Goal: Communication & Community: Answer question/provide support

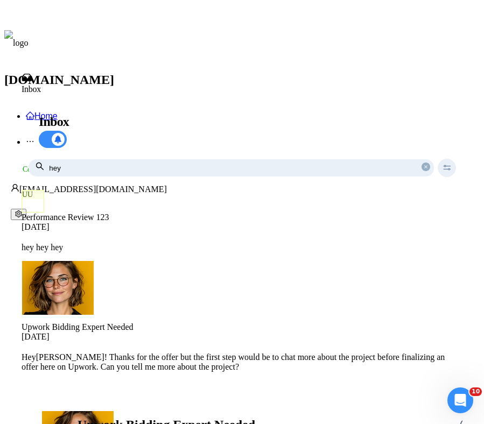
scroll to position [264, 0]
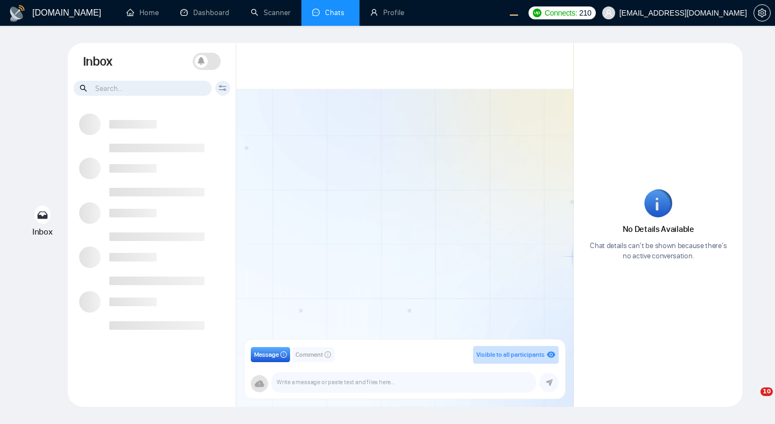
type input "hey"
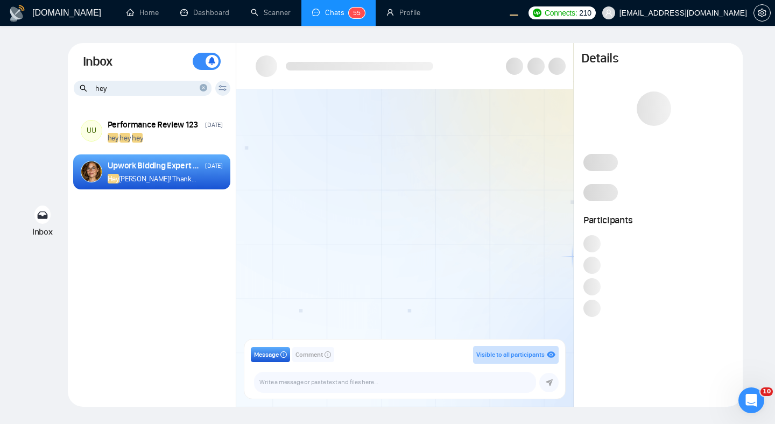
click at [201, 89] on icon "close-circle" at bounding box center [204, 88] width 8 height 8
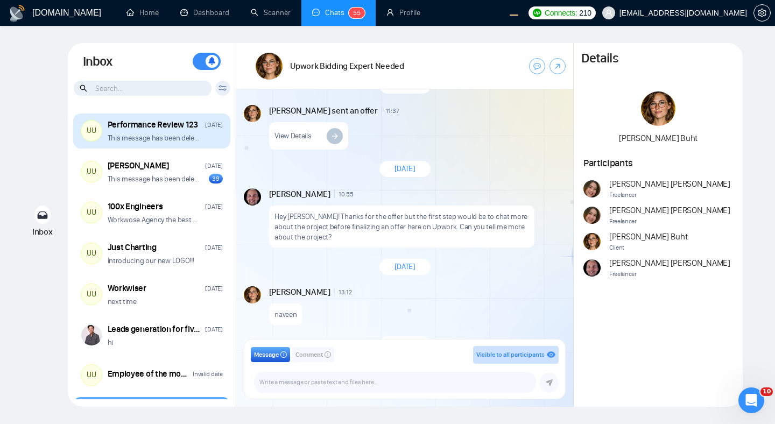
click at [200, 142] on div "This message has been deleted" at bounding box center [165, 138] width 115 height 10
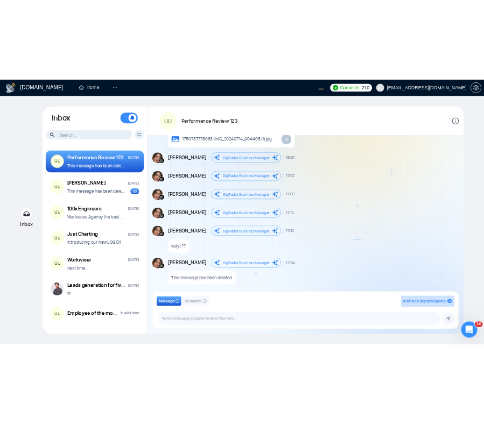
scroll to position [742, 0]
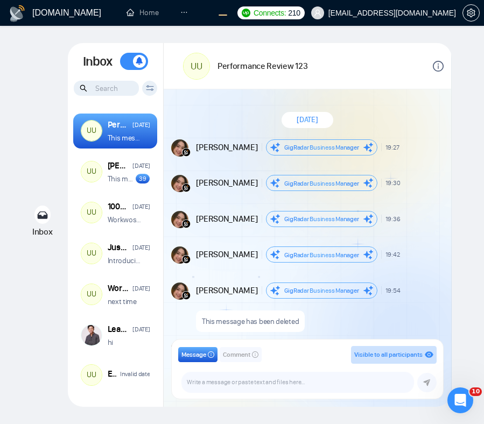
scroll to position [742, 0]
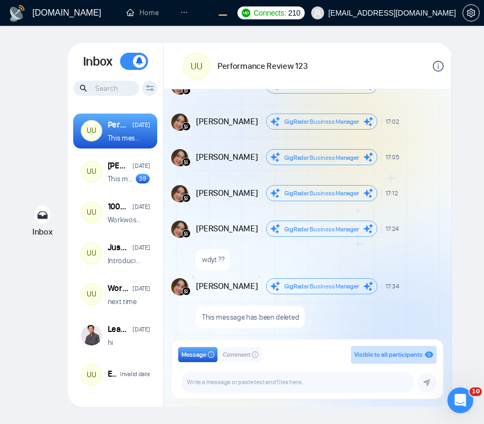
click at [179, 380] on div "GigRadar Business Manager Andrian Marsella salman.fatih@gigradar.io frnamlas@pr…" at bounding box center [307, 382] width 258 height 20
click at [471, 108] on div "GigRadar.io Home Dashboard Scanner Chats 5 5 Profile Connects: 210 workwiseupwo…" at bounding box center [242, 212] width 484 height 424
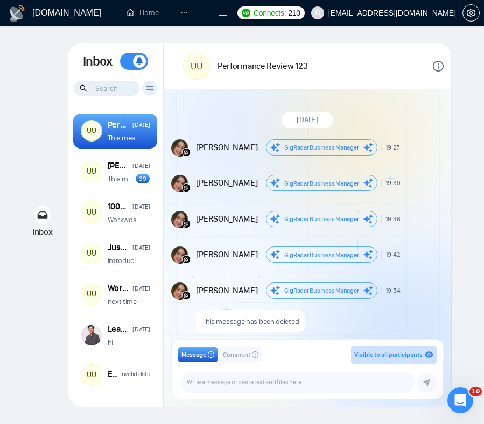
scroll to position [742, 0]
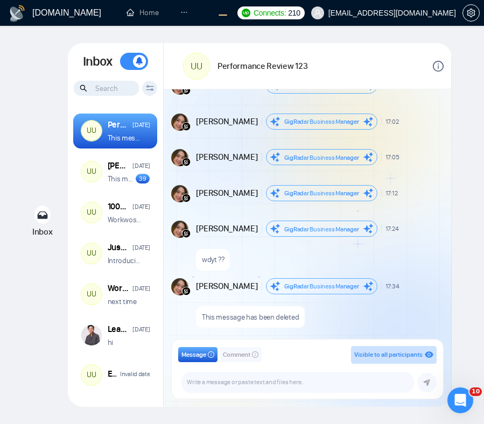
click at [457, 155] on div "Inbox Inbox Turn On Push Notifications Stay updated instantly with real-time al…" at bounding box center [241, 225] width 449 height 364
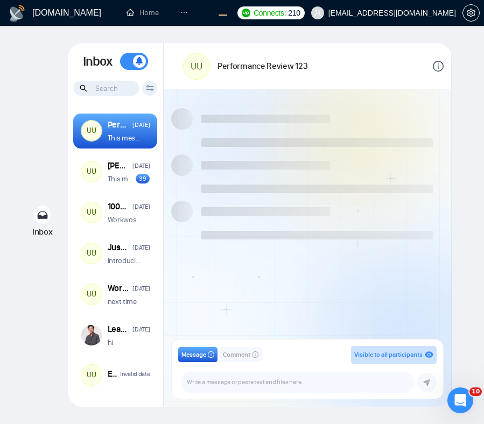
scroll to position [742, 0]
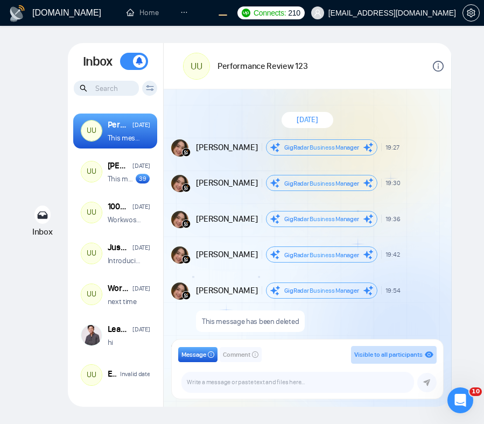
scroll to position [742, 0]
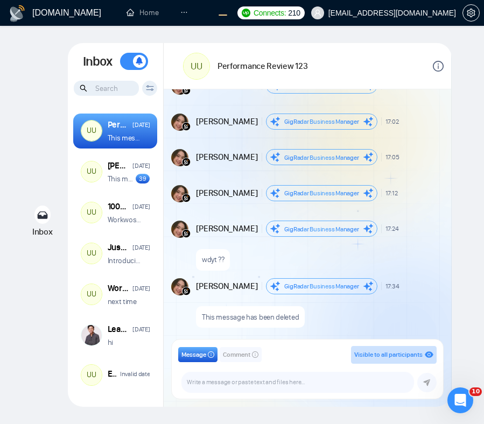
click at [240, 362] on button "Comment" at bounding box center [241, 354] width 42 height 15
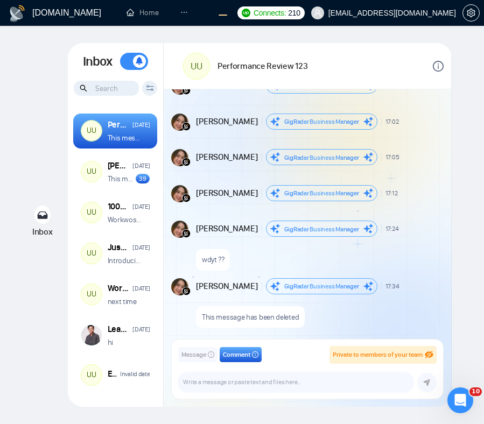
click at [203, 356] on span "Message" at bounding box center [193, 355] width 25 height 10
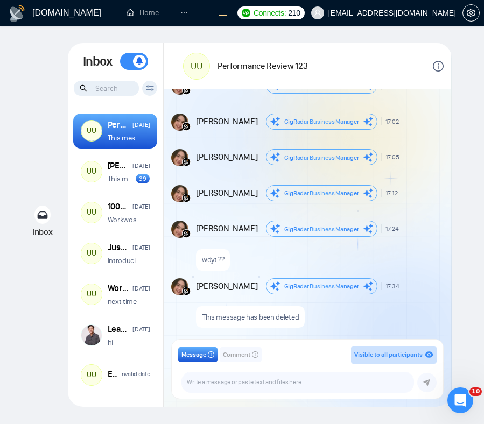
click at [248, 351] on span "Comment" at bounding box center [236, 355] width 27 height 10
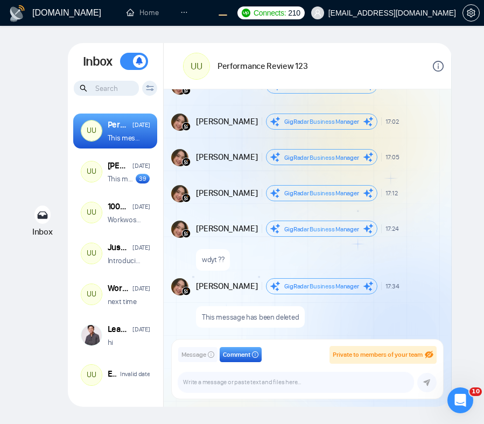
click at [208, 356] on button "Message" at bounding box center [197, 354] width 39 height 15
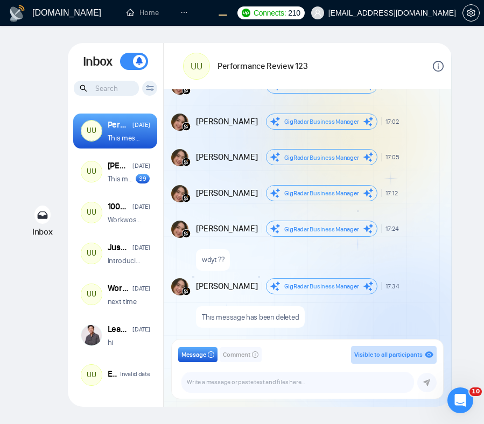
click at [238, 355] on span "Comment" at bounding box center [236, 355] width 27 height 10
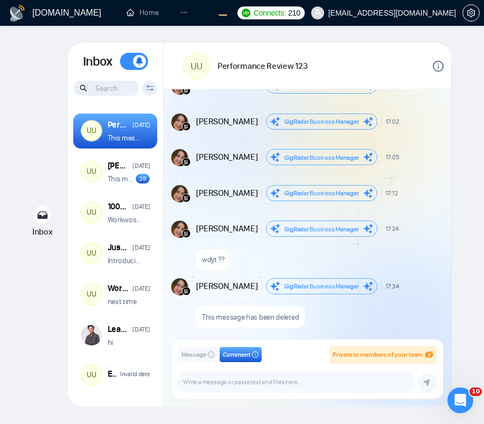
click at [190, 356] on span "Message" at bounding box center [193, 355] width 25 height 10
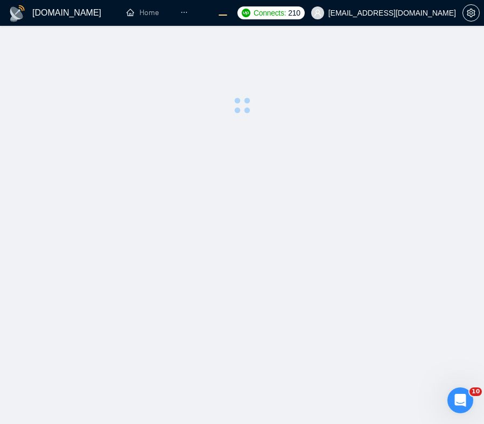
click at [298, 150] on main at bounding box center [241, 225] width 449 height 364
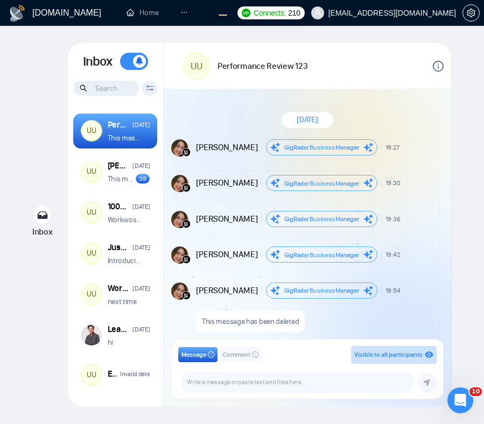
scroll to position [742, 0]
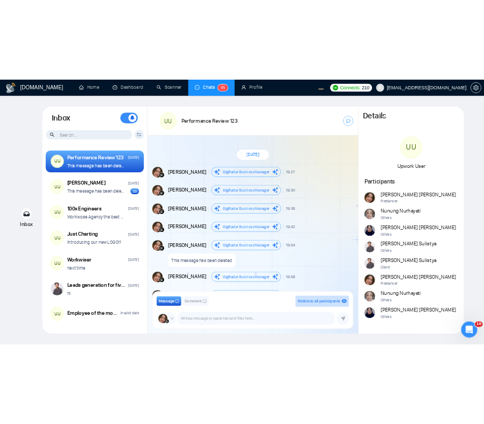
scroll to position [613, 0]
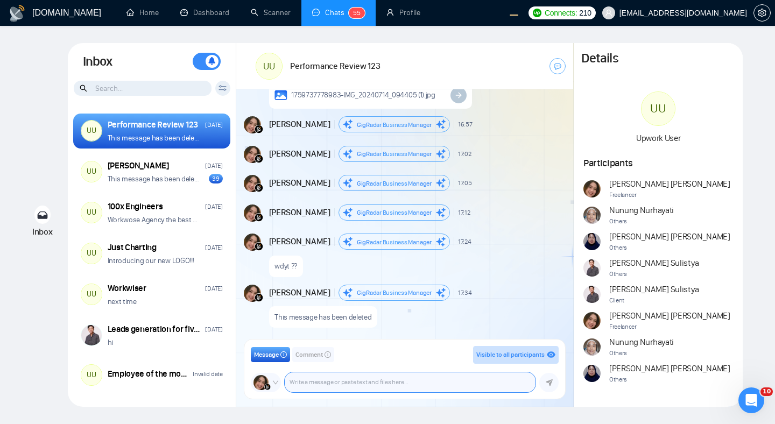
click at [457, 379] on textarea at bounding box center [410, 382] width 251 height 20
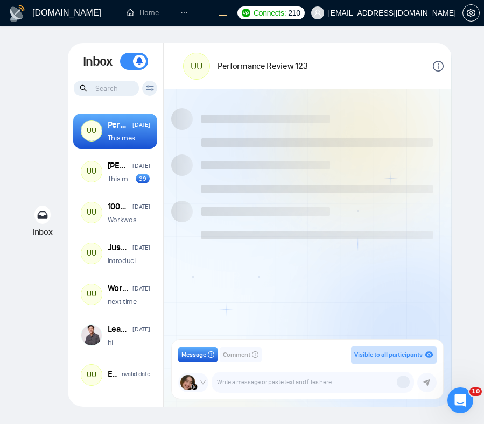
scroll to position [742, 0]
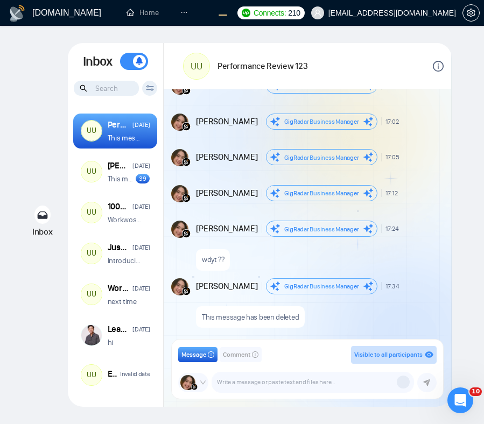
click at [404, 381] on div at bounding box center [403, 382] width 13 height 13
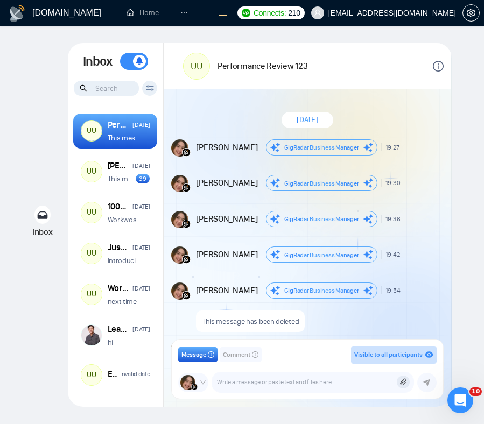
scroll to position [742, 0]
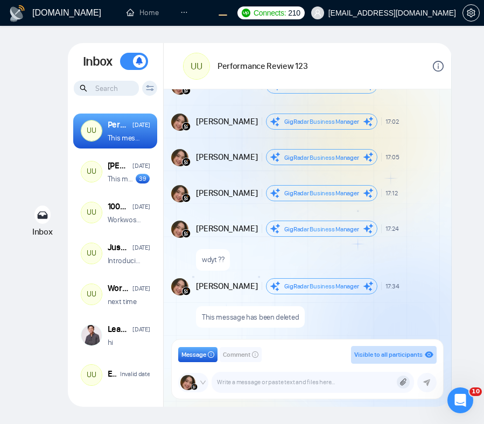
click at [346, 309] on div "This message has been deleted" at bounding box center [318, 314] width 245 height 27
click at [400, 386] on icon at bounding box center [402, 382] width 7 height 8
click at [284, 380] on textarea at bounding box center [312, 382] width 201 height 20
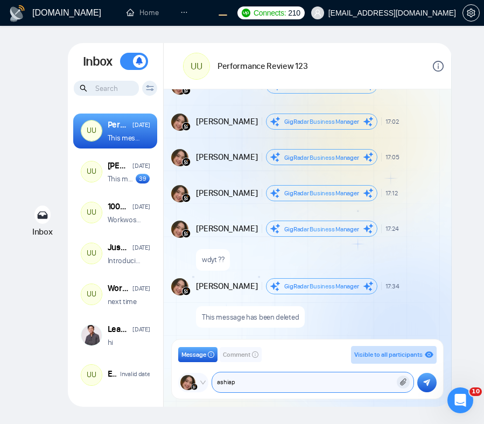
paste textarea "ashiap"
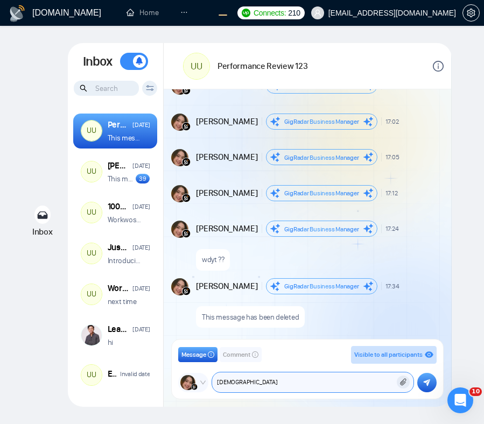
paste textarea "ashiap"
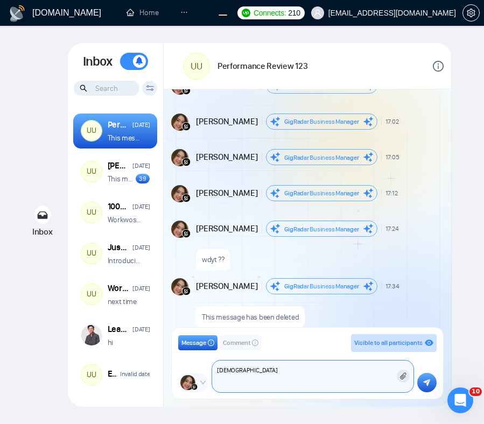
scroll to position [752, 0]
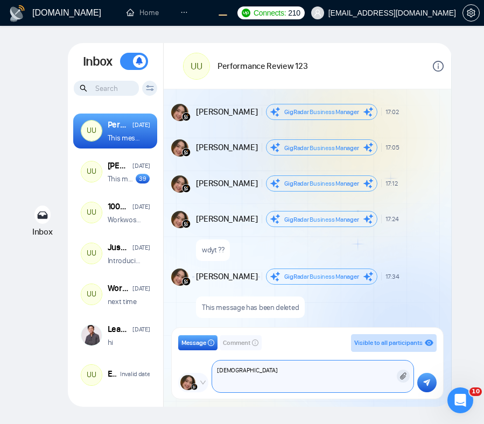
paste textarea "ashiap"
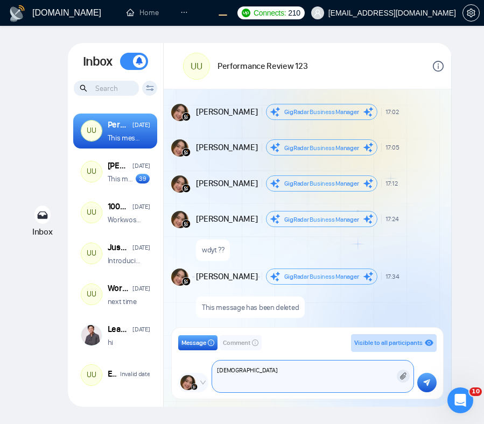
paste textarea "ashiap"
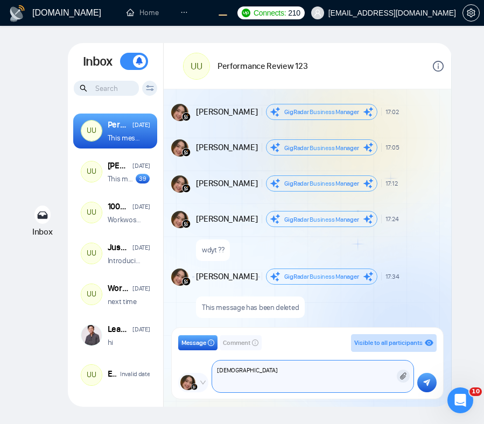
paste textarea "ashiap"
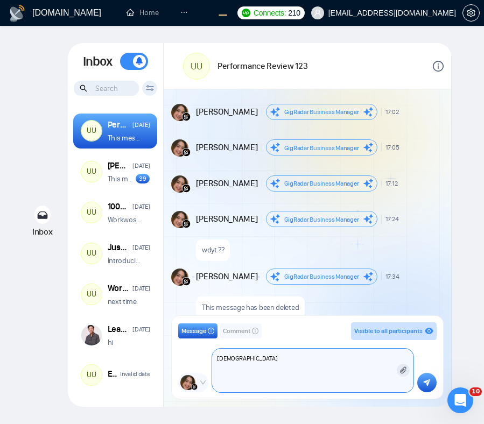
scroll to position [764, 0]
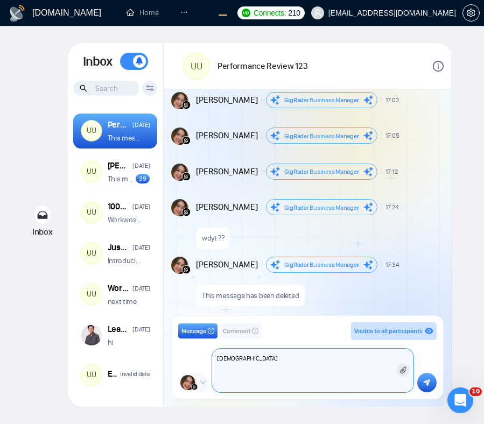
paste textarea "ashiap"
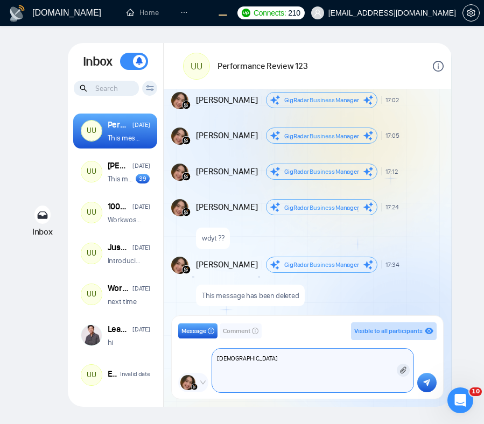
paste textarea "ashiap"
paste
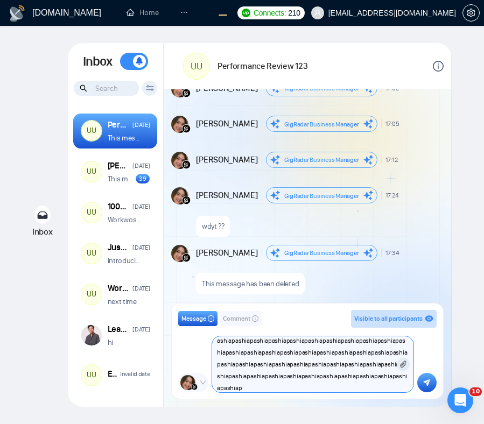
scroll to position [776, 0]
type textarea "ashiapashiapashiapashiapashiapashiapashiapashiapashiapashiapashiapashiapashiapa…"
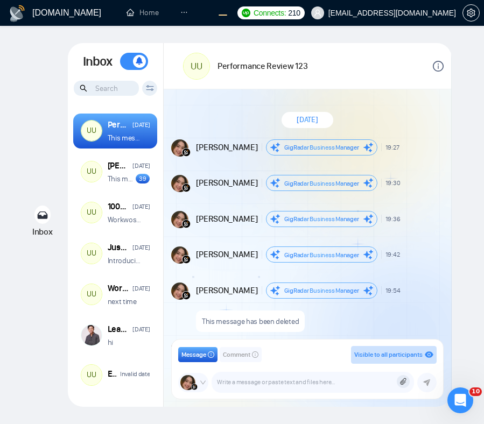
scroll to position [742, 0]
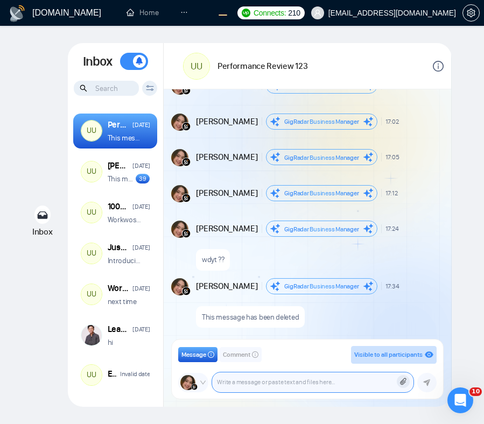
click at [310, 380] on textarea at bounding box center [312, 382] width 201 height 20
type textarea "ashiapashiapashiapashiapashiapashiapashiapashiapashiapashiapashiapashiapashiapa…"
click at [308, 382] on textarea at bounding box center [312, 382] width 201 height 20
paste textarea "ashiapashiapashiapashiapashiapashiapashiapashiapashiapashiapashiapashiapashiapa…"
type textarea "ashiapashiapashiapashiapashiapashiapashiapashiapashiapashiapashiapashiapashiapa…"
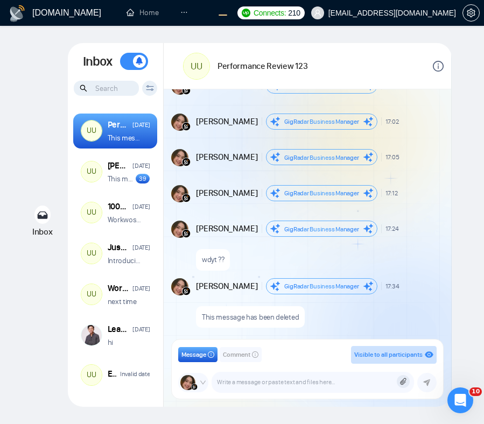
click at [232, 355] on span "Comment" at bounding box center [236, 355] width 27 height 10
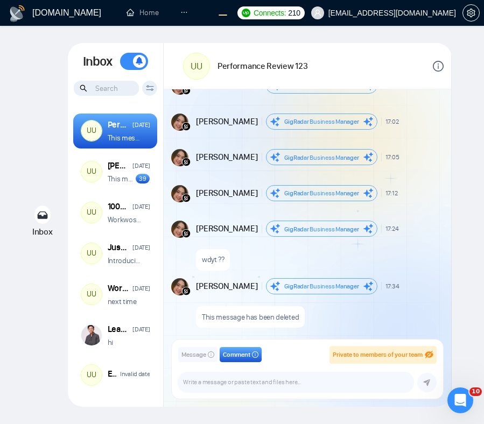
click at [210, 352] on icon "info-circle" at bounding box center [211, 354] width 6 height 6
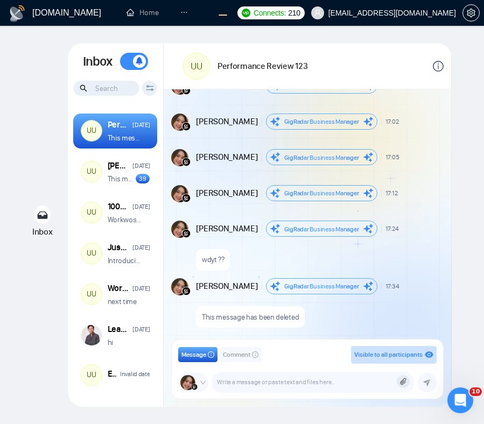
click at [403, 383] on icon at bounding box center [403, 381] width 6 height 7
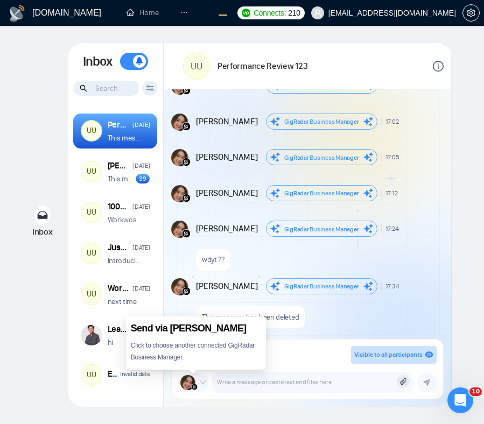
click at [202, 383] on icon "down" at bounding box center [203, 382] width 6 height 6
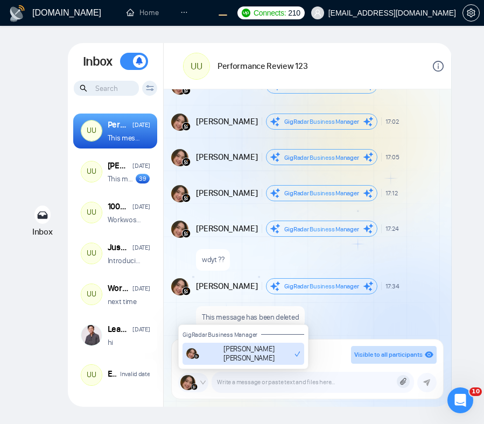
click at [344, 281] on div "GigRadar Business Manager" at bounding box center [321, 285] width 75 height 11
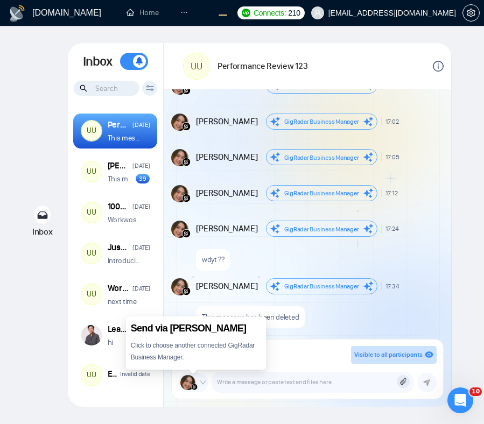
click at [197, 383] on span at bounding box center [193, 382] width 30 height 19
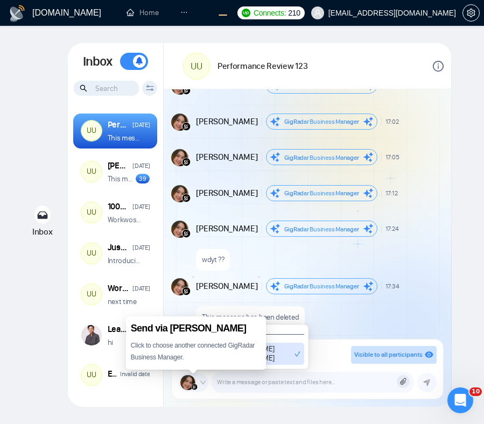
click at [362, 131] on div "New Message" at bounding box center [322, 133] width 238 height 6
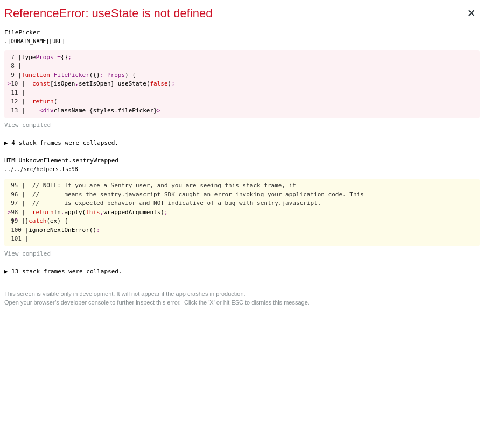
scroll to position [0, 0]
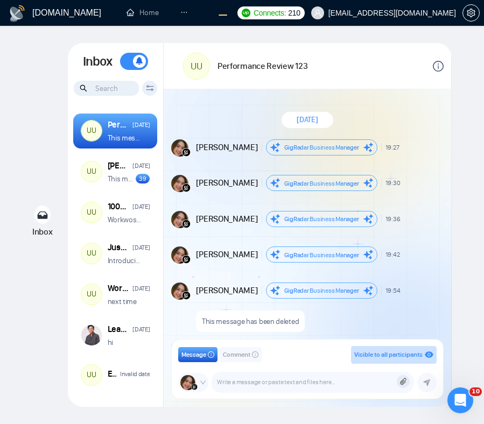
scroll to position [742, 0]
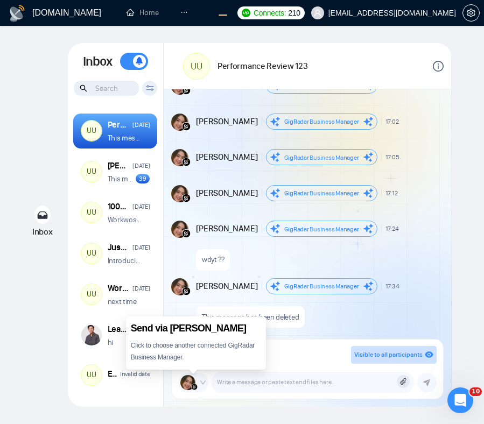
click at [204, 382] on icon "down" at bounding box center [202, 382] width 5 height 4
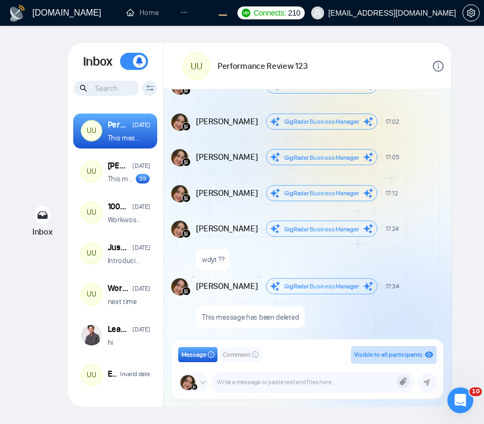
click at [404, 382] on icon at bounding box center [403, 381] width 6 height 7
click at [404, 383] on icon at bounding box center [403, 381] width 6 height 7
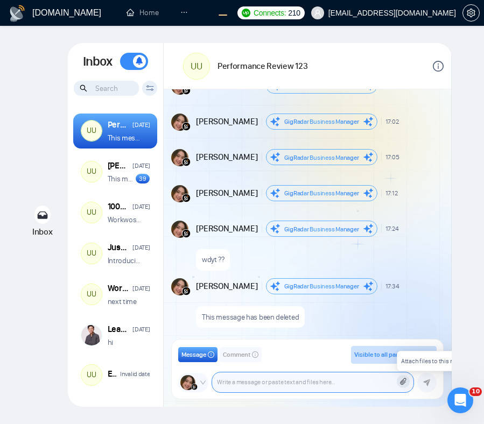
click at [356, 376] on textarea at bounding box center [312, 382] width 201 height 20
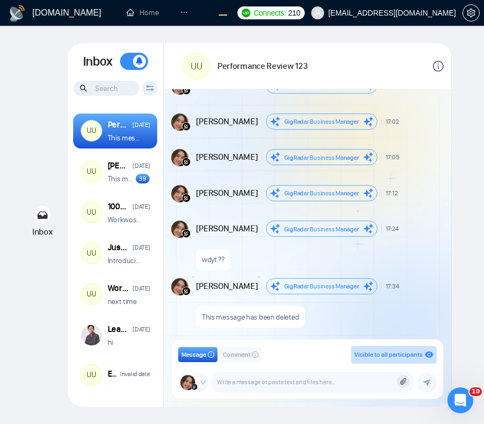
click at [402, 382] on icon at bounding box center [403, 381] width 6 height 7
click at [381, 312] on div "This message has been deleted" at bounding box center [318, 314] width 245 height 27
click at [405, 382] on icon at bounding box center [403, 381] width 6 height 7
click at [399, 302] on div "This message has been deleted" at bounding box center [318, 314] width 245 height 27
click at [407, 377] on div "Attach files to this message" at bounding box center [403, 381] width 13 height 13
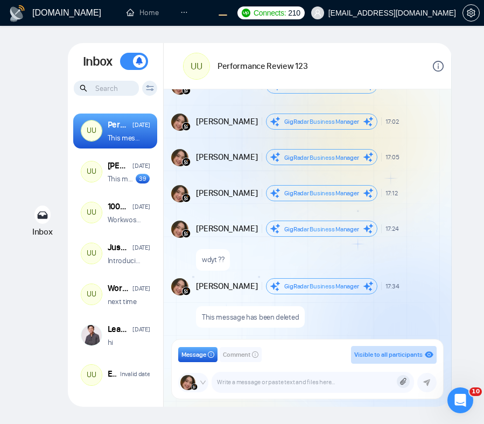
click at [406, 377] on div "Attach files to this message" at bounding box center [403, 381] width 13 height 13
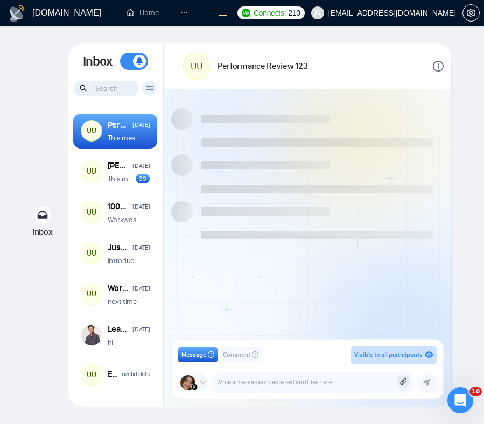
scroll to position [742, 0]
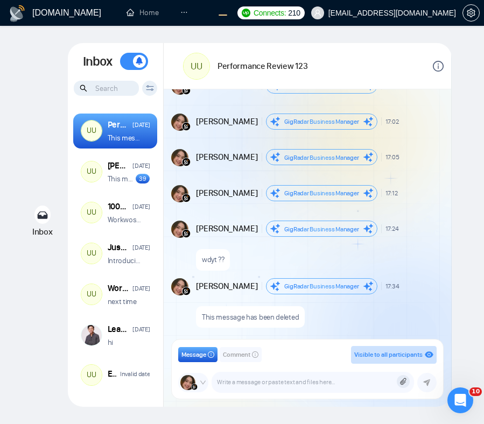
click at [410, 301] on div "This message has been deleted" at bounding box center [318, 314] width 245 height 27
click at [398, 384] on div "Attach files to this message" at bounding box center [403, 381] width 13 height 13
click at [404, 382] on icon at bounding box center [402, 382] width 7 height 8
click at [406, 382] on div "Attach files to this message" at bounding box center [403, 381] width 13 height 13
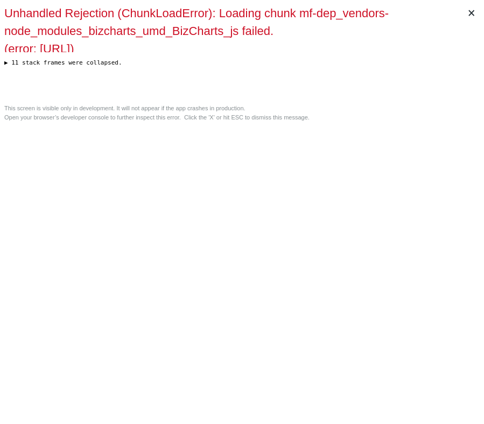
click at [340, 241] on div "× Unhandled Rejection (ChunkLoadError): Loading chunk mf-dep_vendors-node_modul…" at bounding box center [242, 212] width 484 height 424
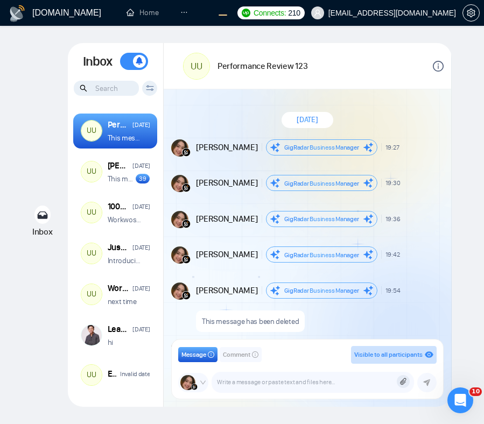
scroll to position [742, 0]
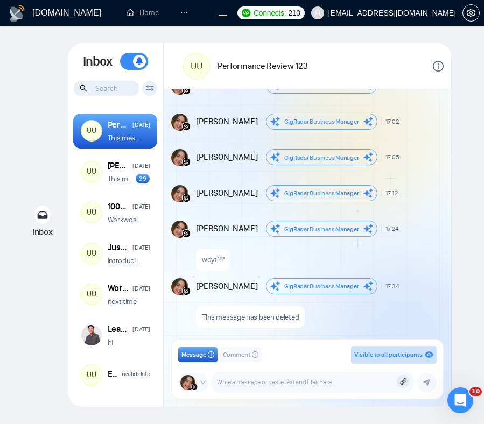
click at [394, 319] on div "This message has been deleted" at bounding box center [318, 314] width 245 height 27
click at [405, 382] on icon at bounding box center [402, 382] width 7 height 8
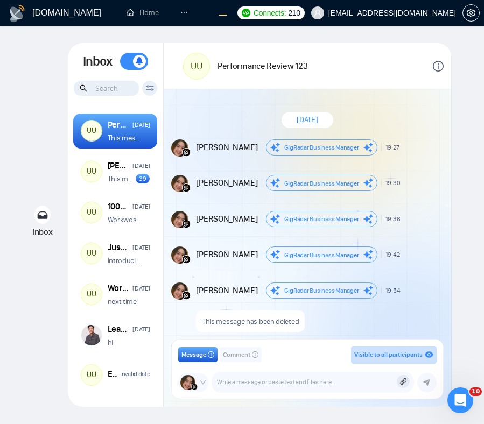
scroll to position [742, 0]
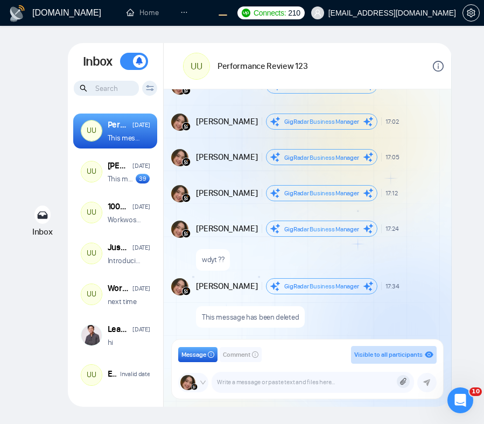
click at [402, 384] on icon at bounding box center [402, 382] width 7 height 8
click at [403, 379] on icon at bounding box center [402, 382] width 7 height 8
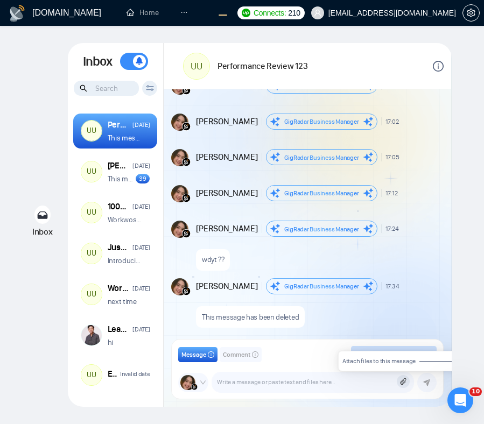
click at [403, 379] on icon at bounding box center [402, 382] width 7 height 8
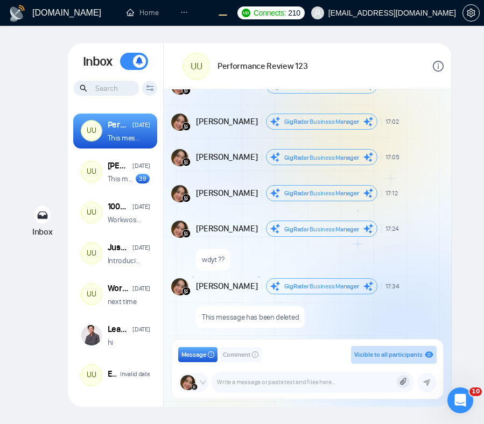
click at [403, 381] on icon at bounding box center [403, 381] width 6 height 7
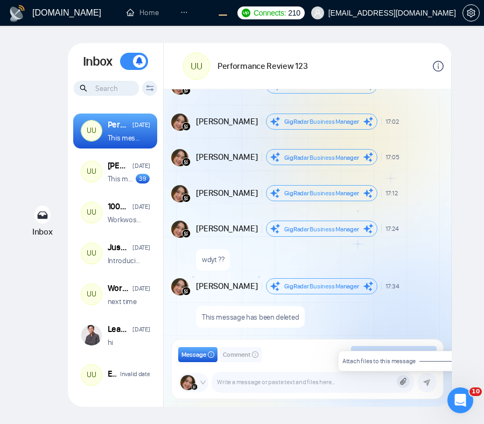
click at [403, 381] on icon at bounding box center [403, 381] width 6 height 7
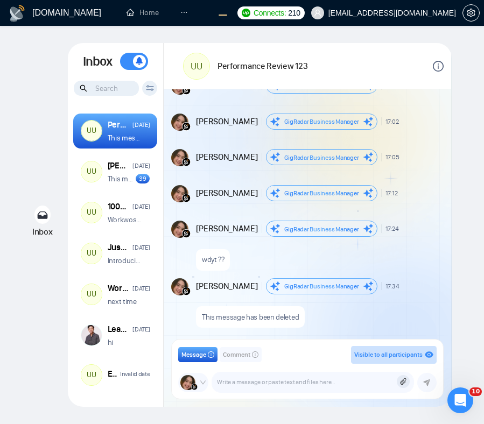
click at [400, 380] on icon at bounding box center [402, 382] width 7 height 8
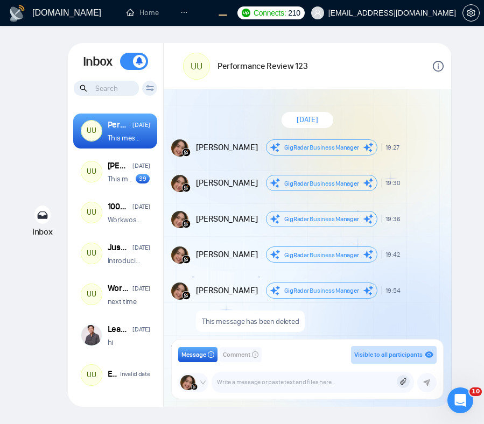
scroll to position [742, 0]
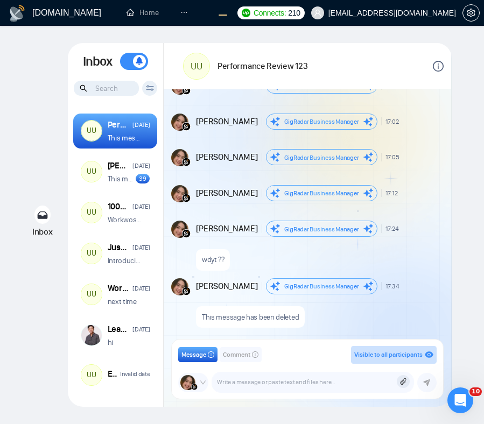
click at [401, 384] on icon at bounding box center [402, 382] width 7 height 8
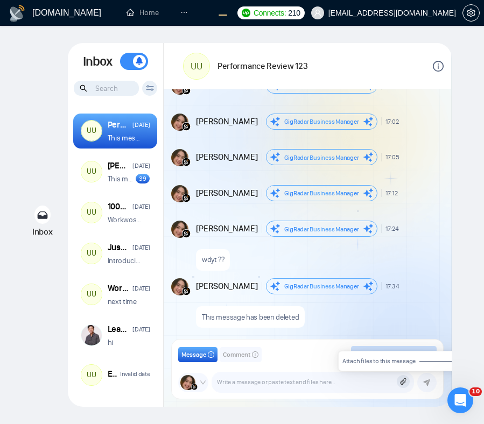
click at [408, 363] on span "Attach files to this message" at bounding box center [378, 361] width 73 height 8
click at [402, 378] on icon at bounding box center [402, 382] width 7 height 8
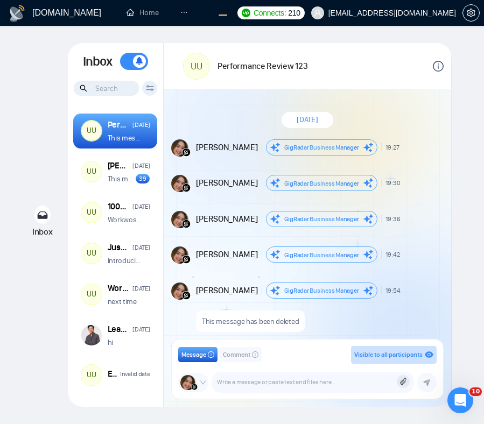
scroll to position [742, 0]
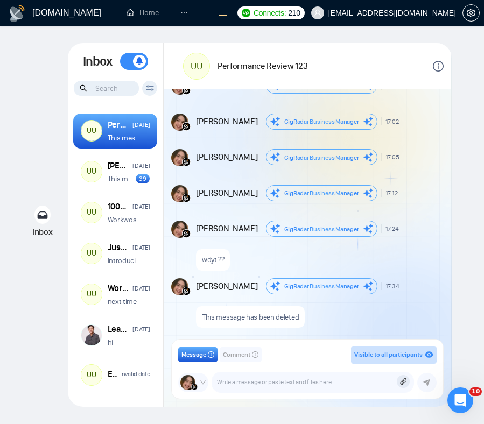
click at [404, 384] on icon at bounding box center [402, 382] width 7 height 8
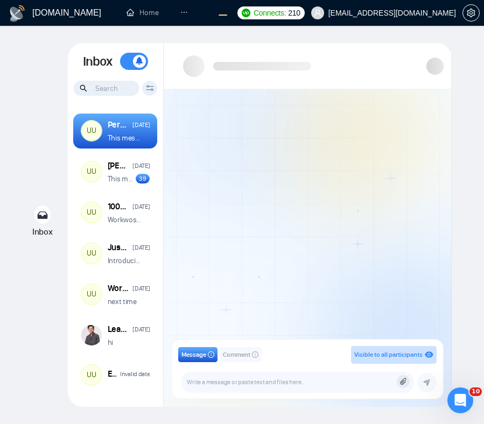
click at [401, 281] on div at bounding box center [307, 217] width 287 height 257
click at [403, 380] on icon at bounding box center [402, 382] width 7 height 8
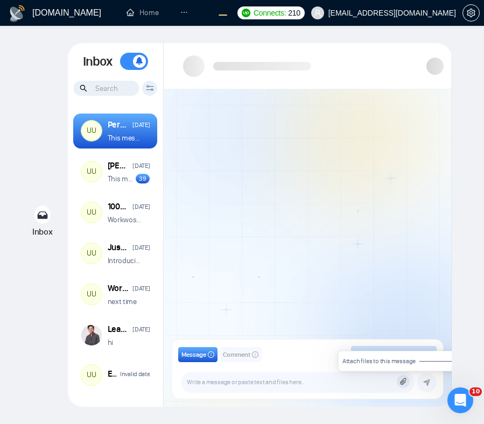
click at [403, 380] on icon at bounding box center [402, 382] width 7 height 8
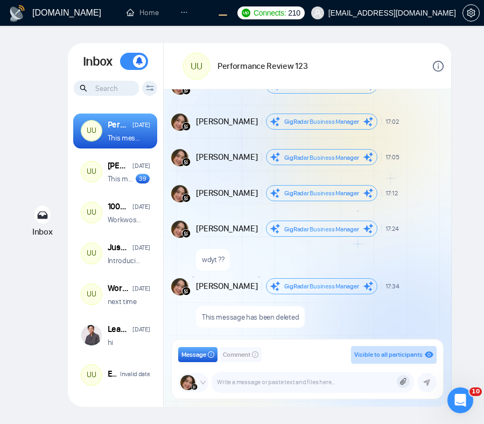
click at [405, 380] on icon at bounding box center [403, 381] width 6 height 7
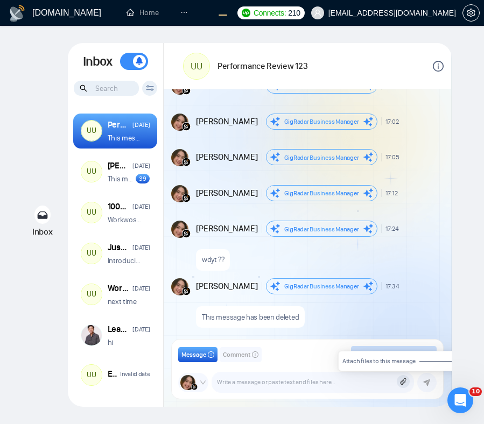
click at [405, 380] on icon at bounding box center [403, 381] width 6 height 7
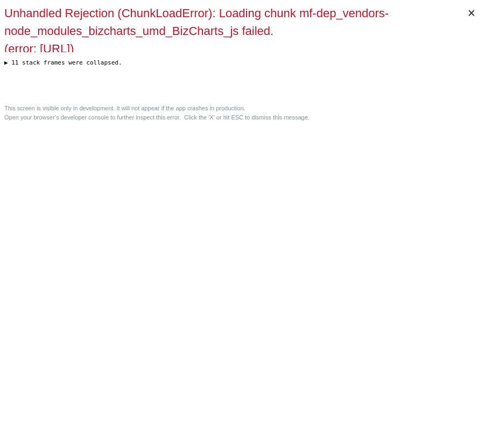
click at [300, 122] on div "This screen is visible only in development. It will not appear if the app crash…" at bounding box center [241, 113] width 475 height 18
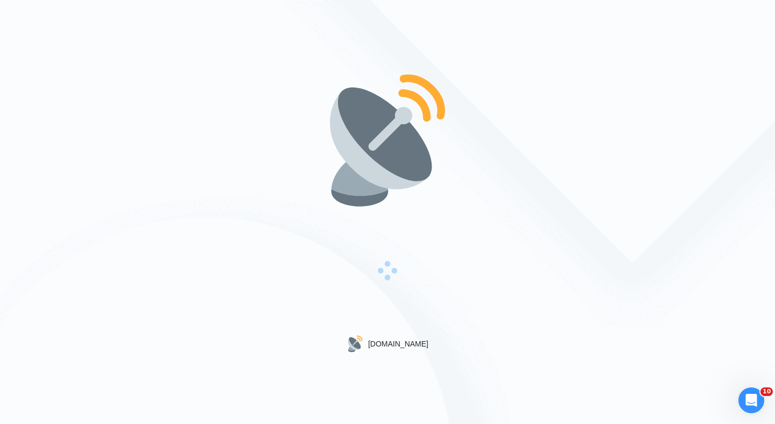
click at [404, 161] on img at bounding box center [388, 141] width 138 height 138
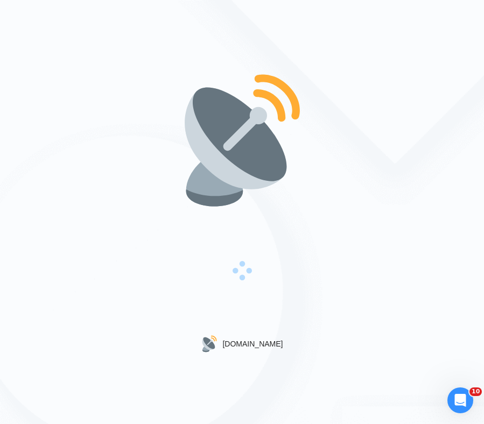
click at [426, 110] on div "[DOMAIN_NAME]" at bounding box center [242, 212] width 484 height 424
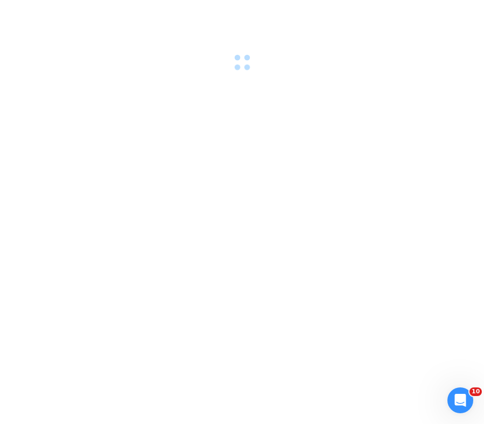
click at [333, 204] on div at bounding box center [242, 212] width 484 height 424
click at [399, 163] on div at bounding box center [242, 212] width 484 height 424
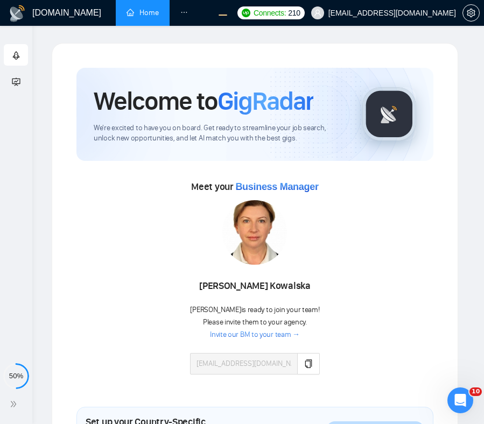
click at [185, 16] on icon "ellipsis" at bounding box center [184, 13] width 8 height 8
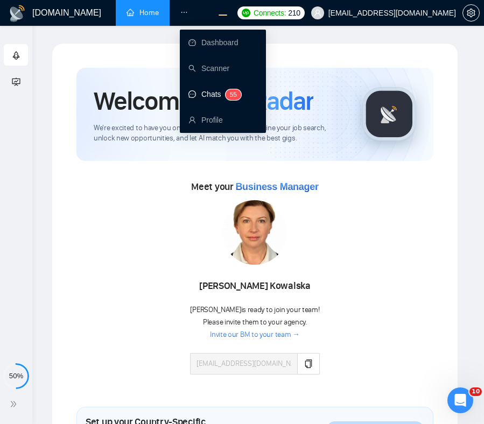
click at [207, 90] on link "Chats 5 5" at bounding box center [214, 94] width 53 height 9
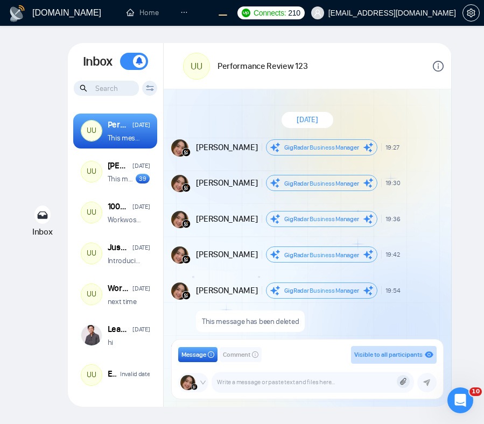
scroll to position [742, 0]
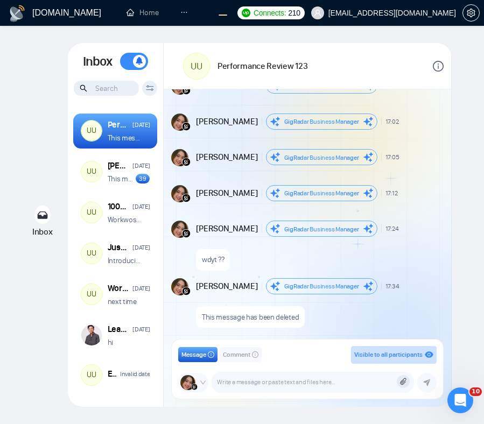
click at [402, 380] on icon at bounding box center [403, 381] width 6 height 7
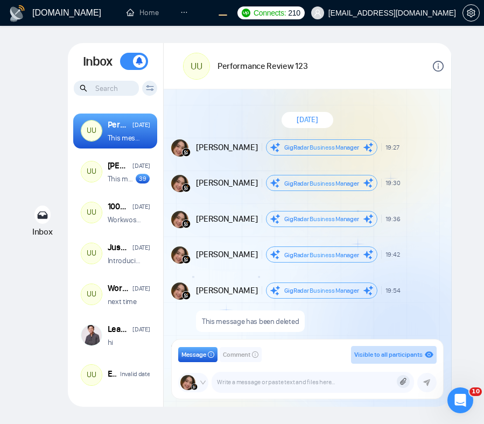
scroll to position [742, 0]
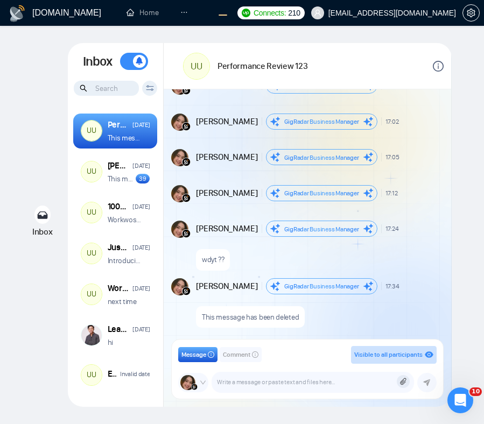
click at [407, 383] on form "Attach files to this message Upload file from your device" at bounding box center [403, 381] width 13 height 13
click at [404, 383] on icon at bounding box center [402, 382] width 7 height 8
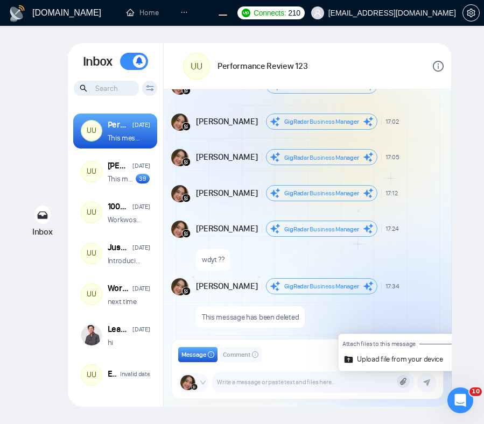
click at [378, 361] on article "Upload file from your device" at bounding box center [400, 360] width 86 height 8
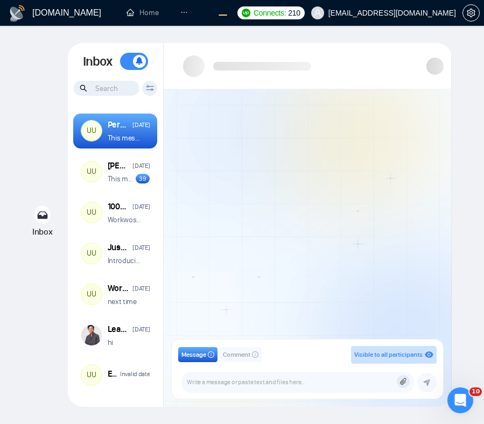
click at [390, 317] on div at bounding box center [307, 217] width 287 height 257
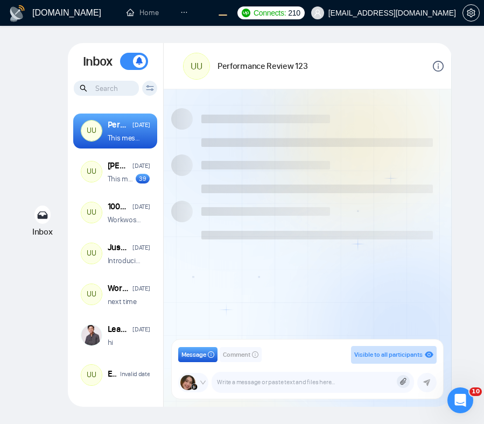
scroll to position [742, 0]
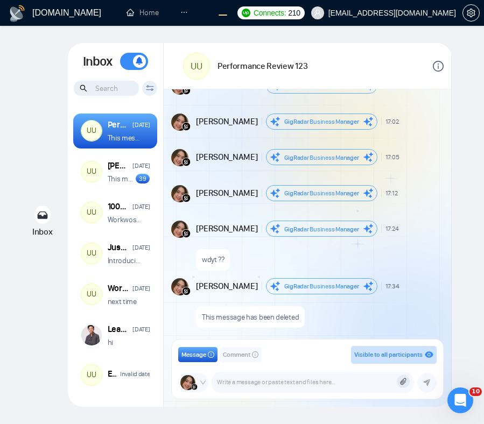
click at [403, 383] on icon at bounding box center [402, 382] width 7 height 8
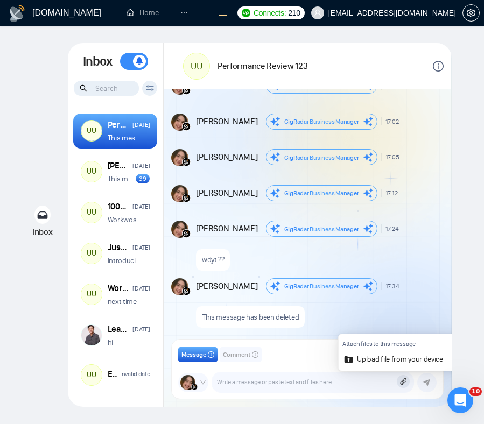
click at [408, 358] on article "Upload file from your device" at bounding box center [400, 360] width 86 height 8
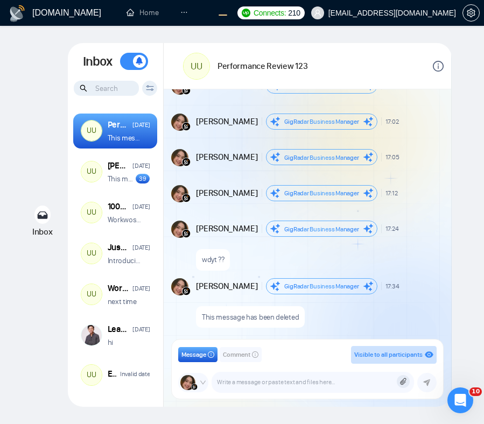
click at [402, 383] on icon at bounding box center [403, 381] width 6 height 7
click at [401, 379] on icon at bounding box center [402, 382] width 7 height 8
click at [401, 378] on icon at bounding box center [402, 382] width 7 height 8
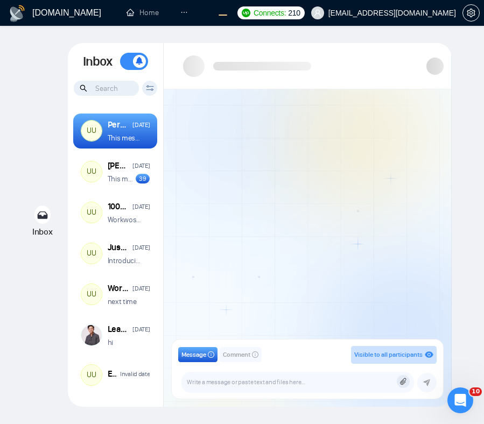
click at [404, 382] on icon at bounding box center [402, 382] width 7 height 8
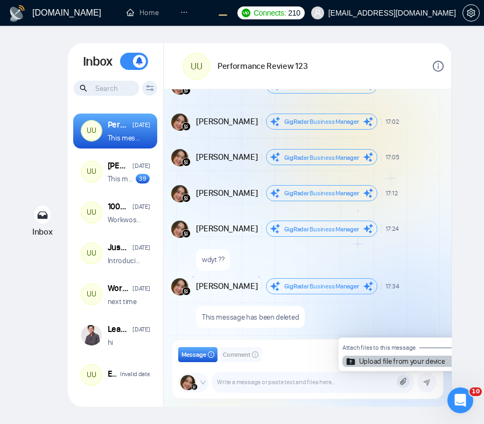
click at [371, 358] on article "Upload file from your device" at bounding box center [402, 362] width 86 height 8
click at [404, 362] on div "GigRadar.io Home Dashboard Scanner Chats 5 5 Profile Connects: 210 workwiseupwo…" at bounding box center [242, 212] width 484 height 424
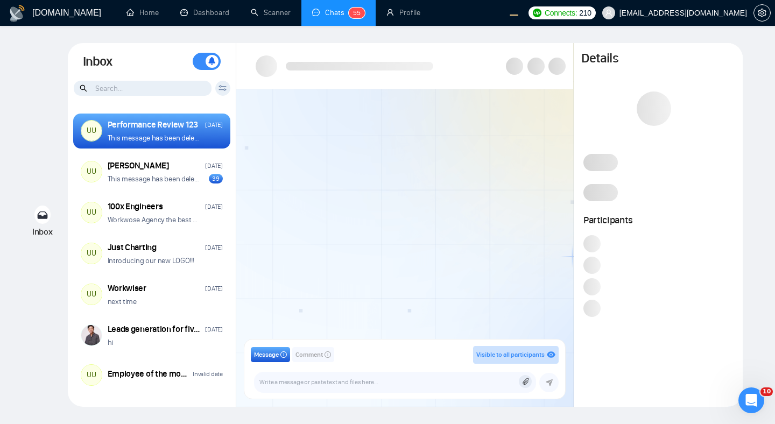
click at [483, 382] on icon at bounding box center [525, 382] width 7 height 8
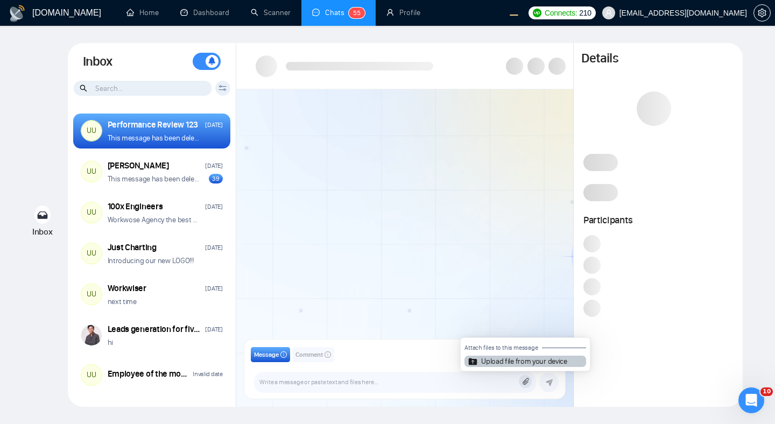
click at [483, 362] on article "Upload file from your device" at bounding box center [524, 362] width 86 height 8
click at [483, 382] on input "Upload file from your device" at bounding box center [525, 382] width 0 height 0
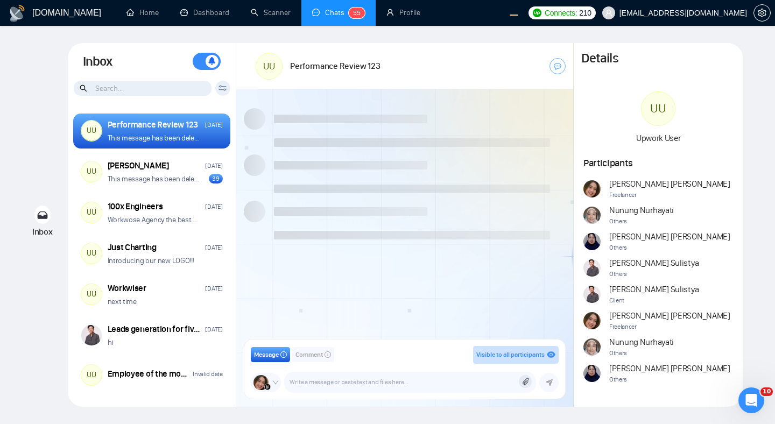
scroll to position [613, 0]
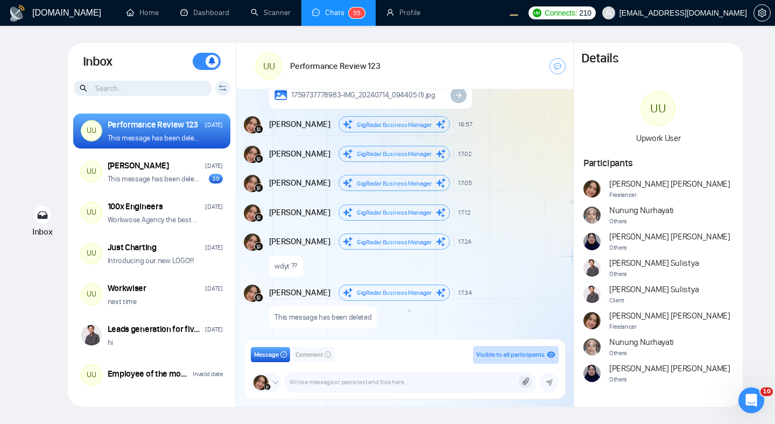
click at [483, 383] on icon at bounding box center [525, 382] width 7 height 8
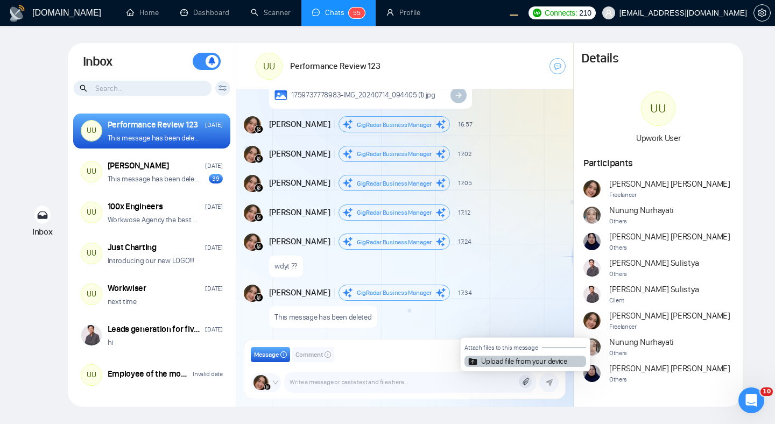
click at [483, 362] on article "Upload file from your device" at bounding box center [524, 362] width 86 height 8
click at [483, 382] on input "Upload file from your device" at bounding box center [525, 382] width 0 height 0
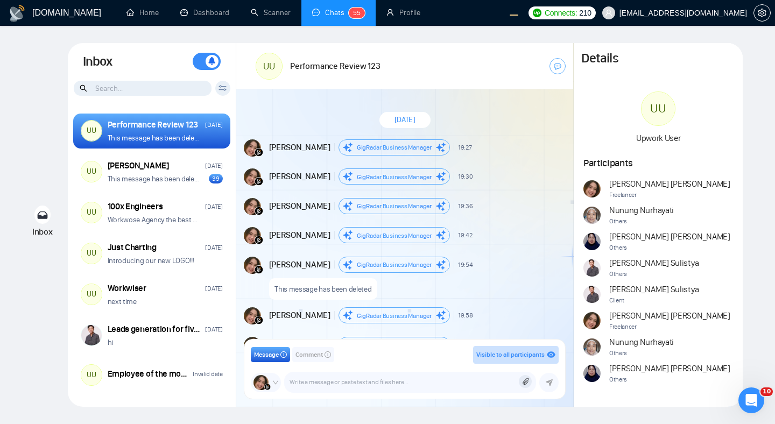
scroll to position [613, 0]
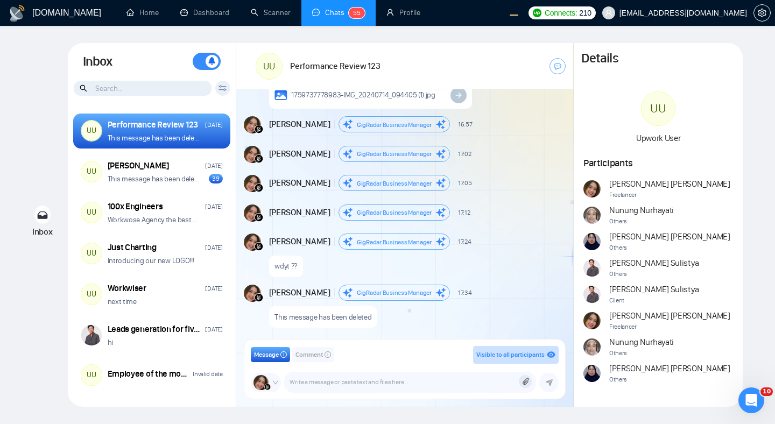
click at [536, 175] on div "Andrian Marsella GigRadar Business Manager 17:05 New Message" at bounding box center [416, 183] width 295 height 16
click at [527, 386] on form "Attach files to this message Upload file from your device" at bounding box center [525, 381] width 13 height 13
click at [523, 377] on form "Attach files to this message Upload file from your device" at bounding box center [525, 381] width 13 height 13
click at [526, 379] on icon at bounding box center [525, 382] width 7 height 8
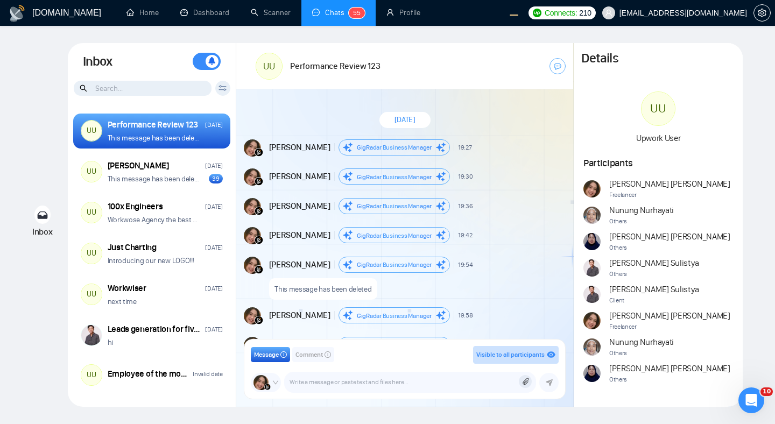
scroll to position [613, 0]
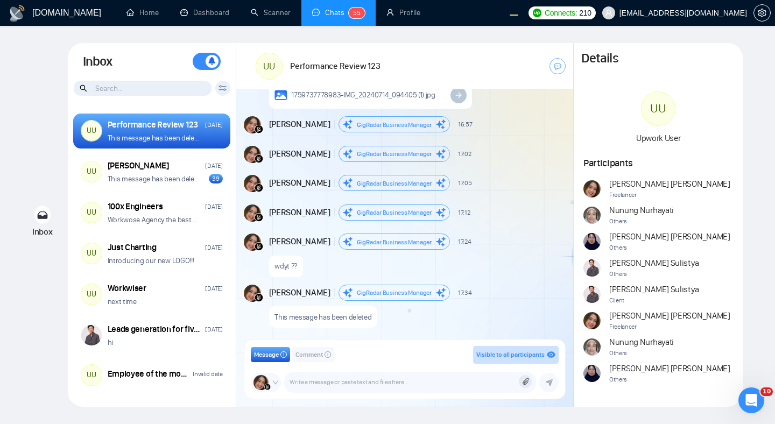
click at [527, 379] on icon at bounding box center [525, 382] width 7 height 8
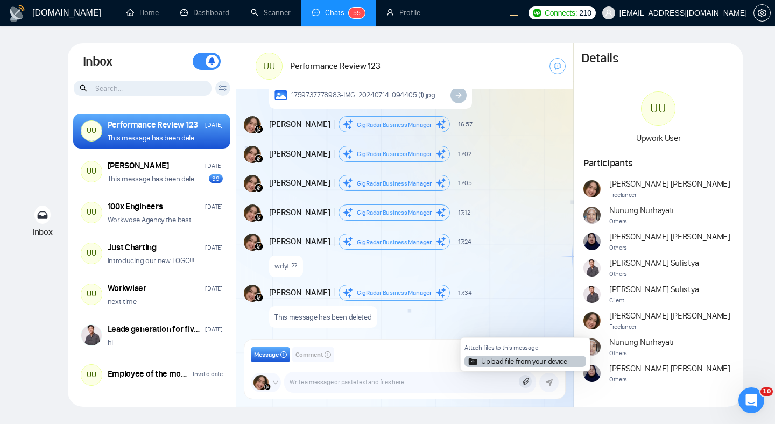
click at [514, 362] on article "Upload file from your device" at bounding box center [524, 362] width 86 height 8
click at [525, 382] on input "Upload file from your device" at bounding box center [525, 382] width 0 height 0
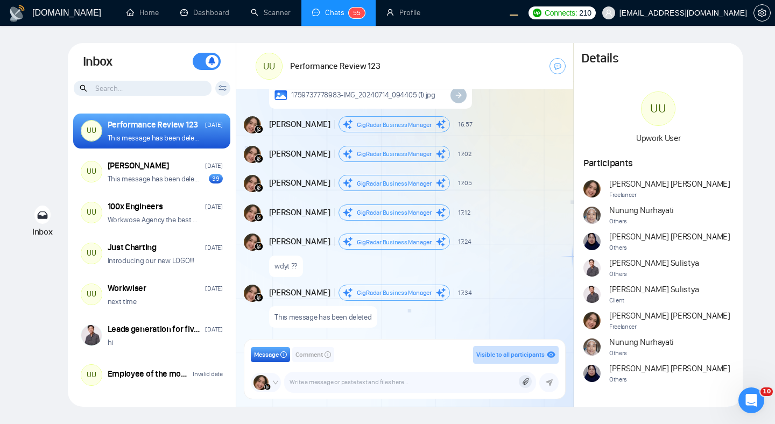
click at [526, 384] on icon at bounding box center [526, 381] width 6 height 7
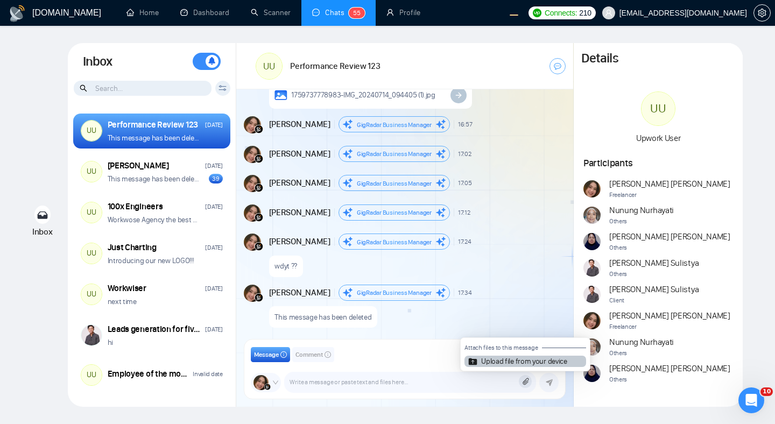
click at [512, 363] on article "Upload file from your device" at bounding box center [524, 362] width 86 height 8
click at [525, 382] on input "Upload file from your device" at bounding box center [525, 382] width 0 height 0
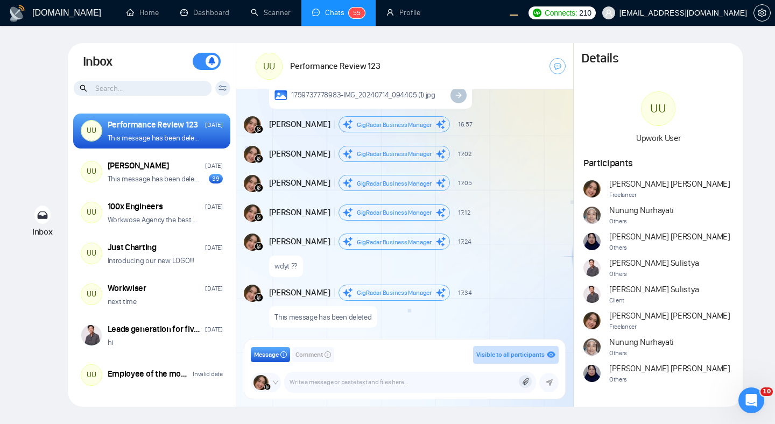
click at [546, 221] on div at bounding box center [416, 224] width 295 height 6
click at [526, 380] on icon at bounding box center [525, 382] width 7 height 8
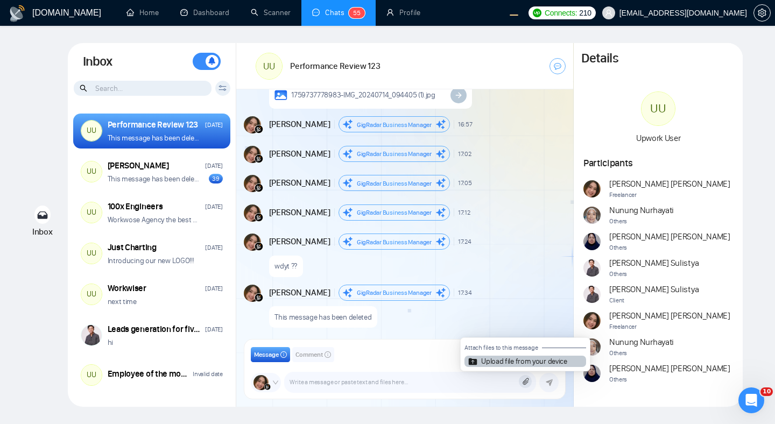
click at [520, 362] on article "Upload file from your device" at bounding box center [524, 362] width 86 height 8
click at [525, 382] on input "Upload file from your device" at bounding box center [525, 382] width 0 height 0
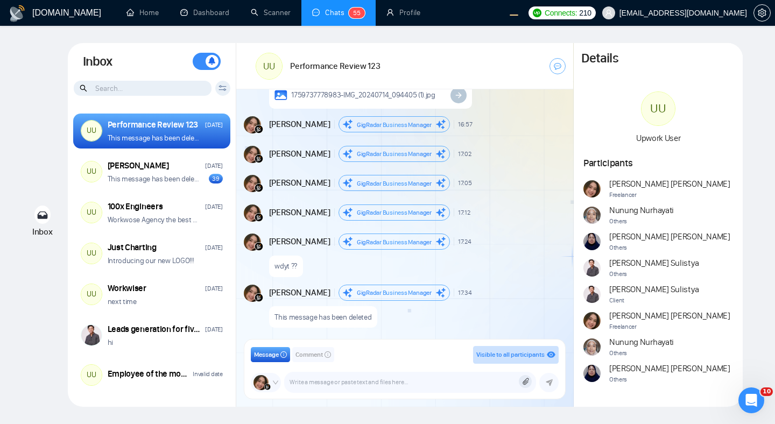
click at [527, 383] on icon at bounding box center [525, 382] width 7 height 8
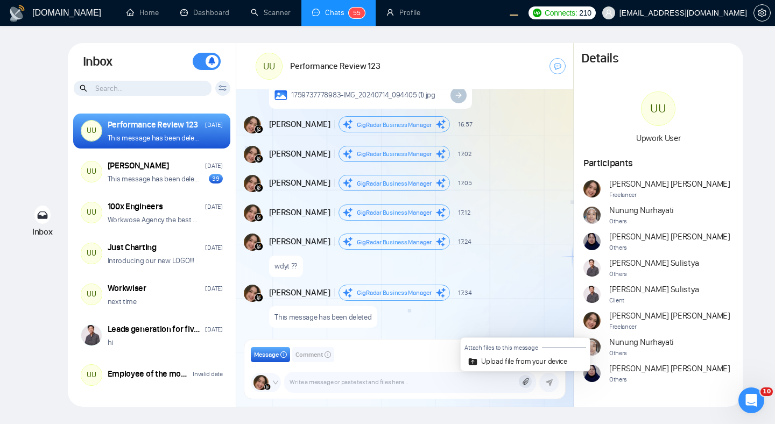
click at [503, 305] on div "This message has been deleted" at bounding box center [416, 314] width 295 height 27
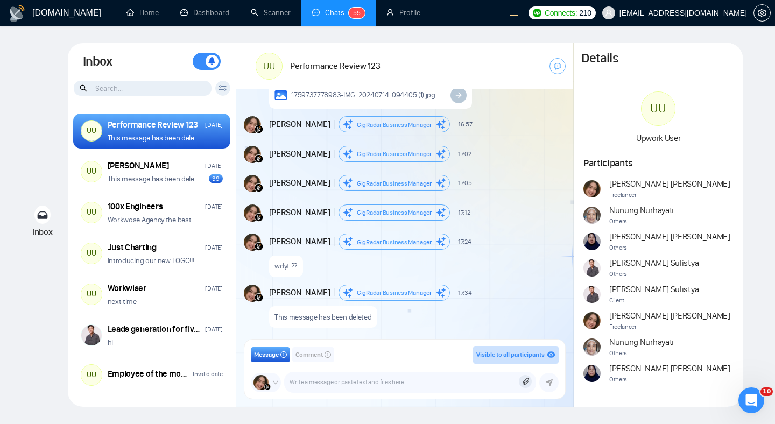
click at [225, 91] on icon at bounding box center [222, 88] width 8 height 6
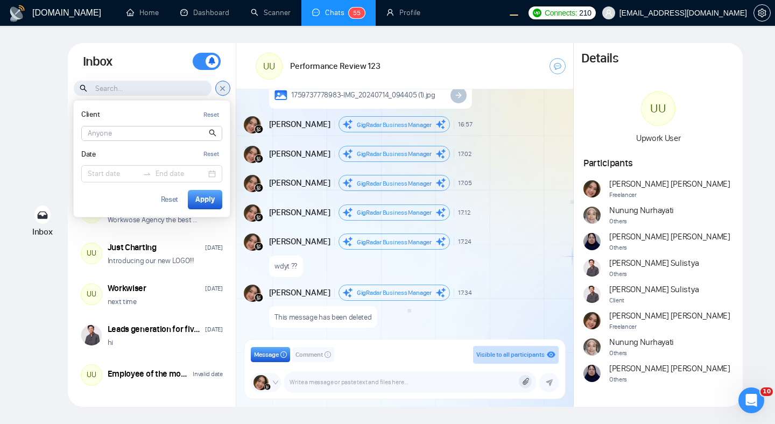
click at [184, 133] on input at bounding box center [152, 133] width 140 height 14
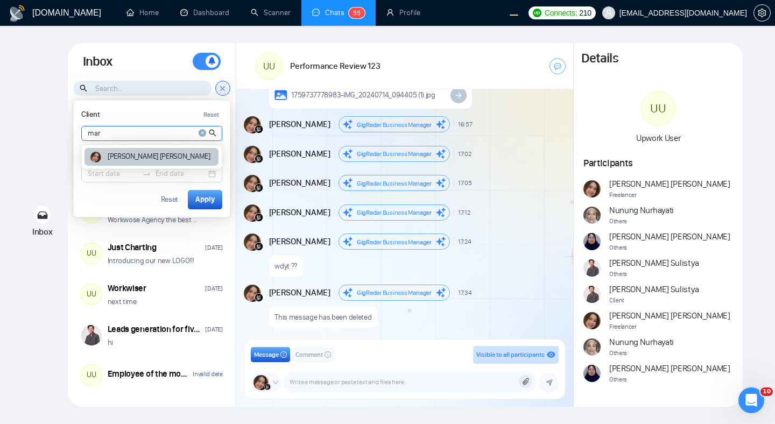
type input "mar"
click at [150, 158] on article "Andrian Marsella" at bounding box center [159, 157] width 103 height 8
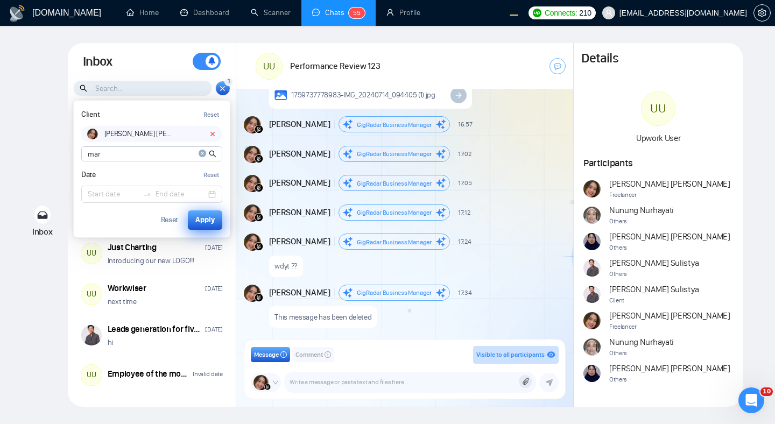
click at [204, 216] on div "Apply" at bounding box center [204, 220] width 19 height 12
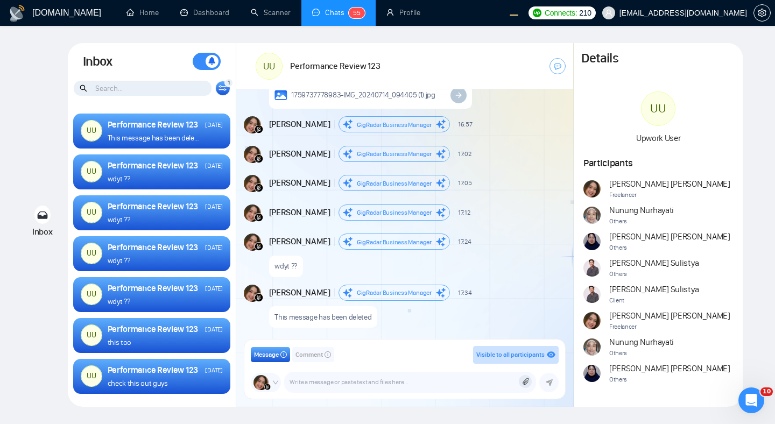
click at [223, 83] on div "1 Client Reset Andrian Marsella mar Date Reset Reset Apply" at bounding box center [222, 88] width 15 height 15
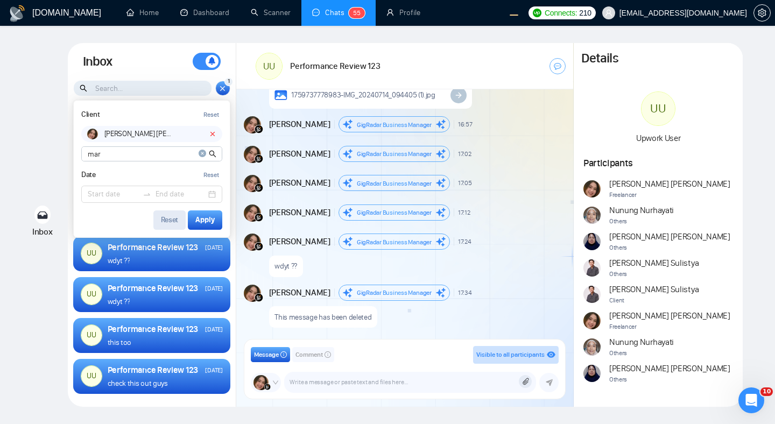
click at [171, 221] on div "Reset" at bounding box center [170, 220] width 18 height 8
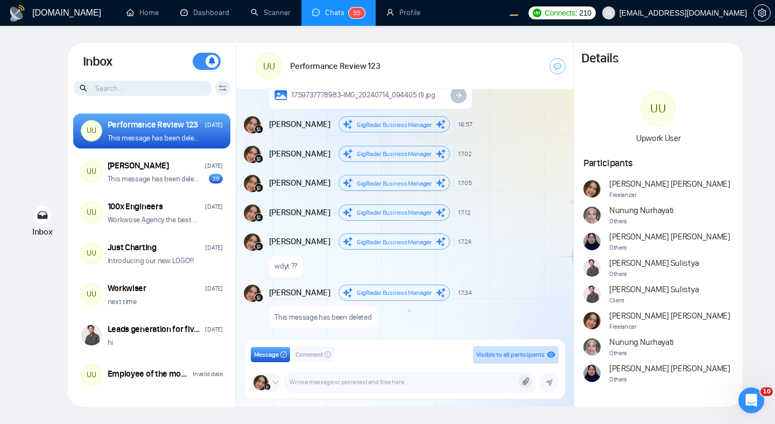
click at [166, 91] on input at bounding box center [143, 88] width 138 height 15
click at [227, 93] on div "Client Reset mar Andrian Marsella Date Reset Reset Apply" at bounding box center [222, 88] width 15 height 15
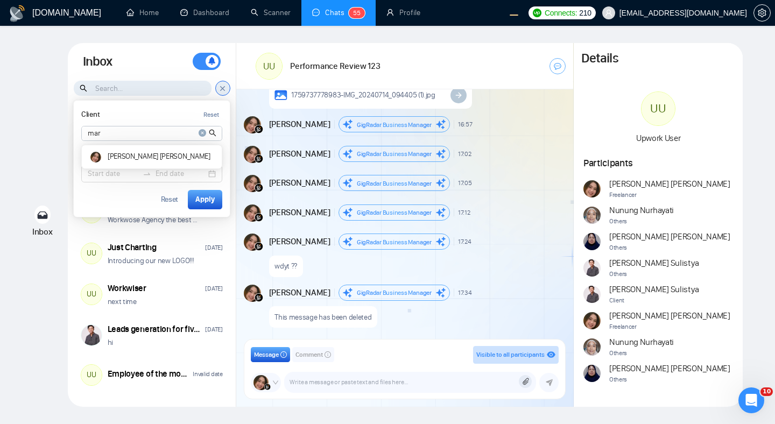
click at [202, 132] on icon "close-circle" at bounding box center [203, 133] width 8 height 8
click at [168, 135] on input at bounding box center [152, 133] width 140 height 14
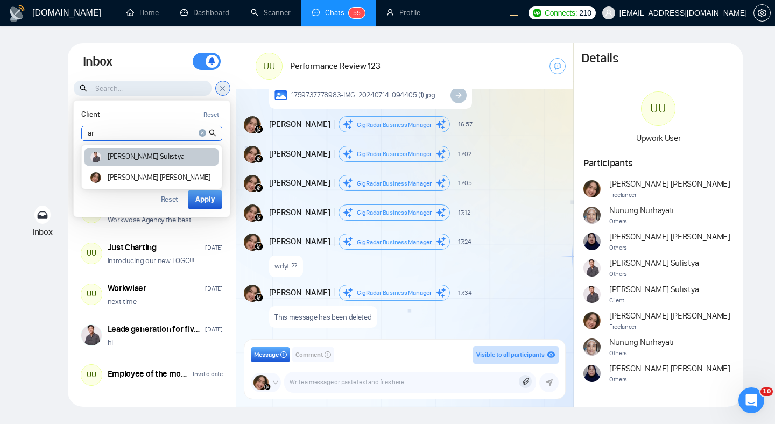
type input "ar"
click at [171, 162] on div "Ari Sulistya" at bounding box center [151, 157] width 134 height 18
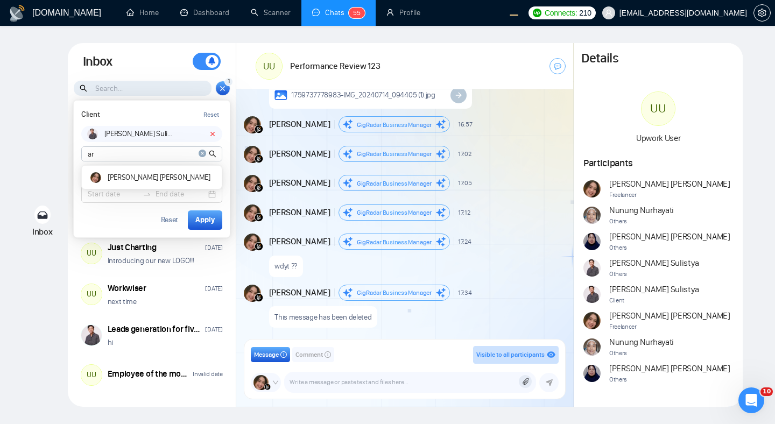
click at [200, 153] on icon "close-circle" at bounding box center [203, 154] width 8 height 8
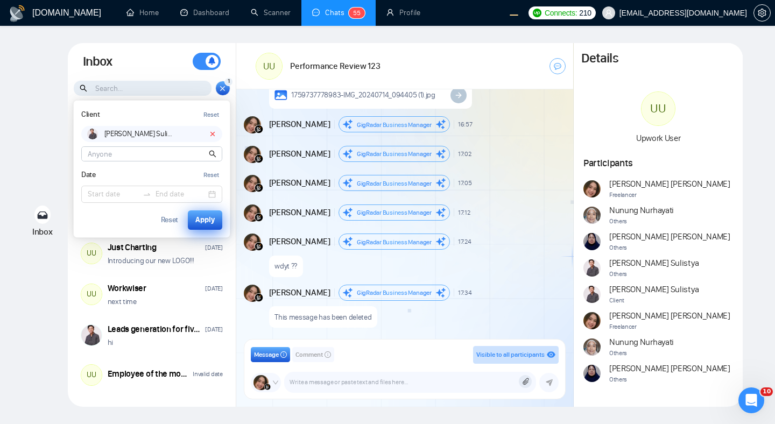
click at [206, 220] on div "Apply" at bounding box center [204, 220] width 19 height 12
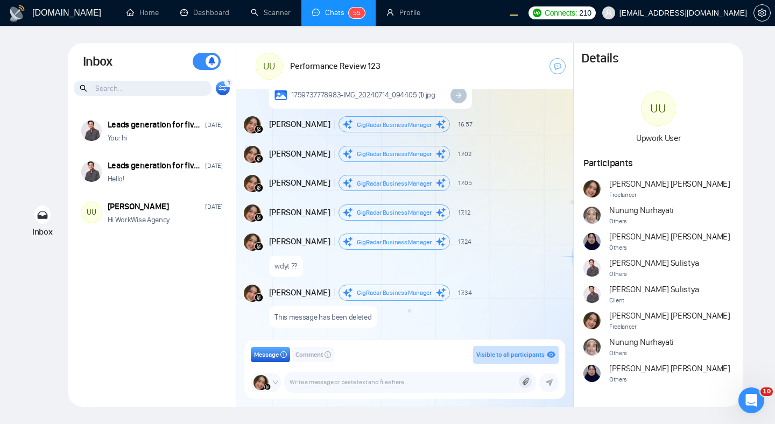
click at [20, 146] on div "Inbox Inbox Turn On Push Notifications Stay updated instantly with real-time al…" at bounding box center [387, 225] width 740 height 364
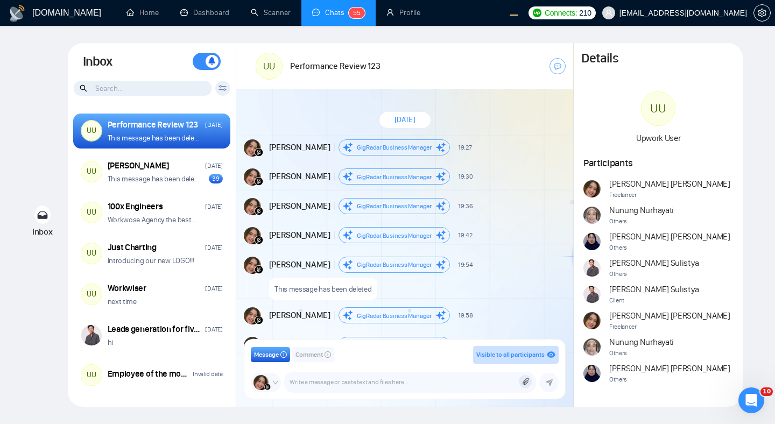
scroll to position [613, 0]
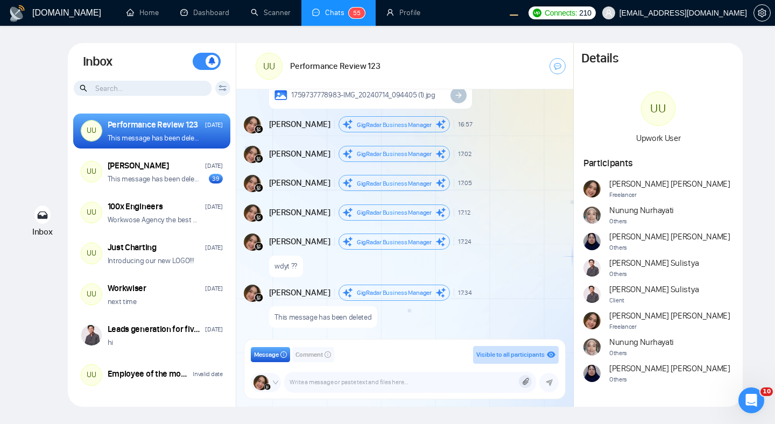
click at [30, 136] on div "Inbox Inbox Turn On Push Notifications Stay updated instantly with real-time al…" at bounding box center [387, 225] width 740 height 364
click at [226, 89] on icon at bounding box center [222, 88] width 8 height 6
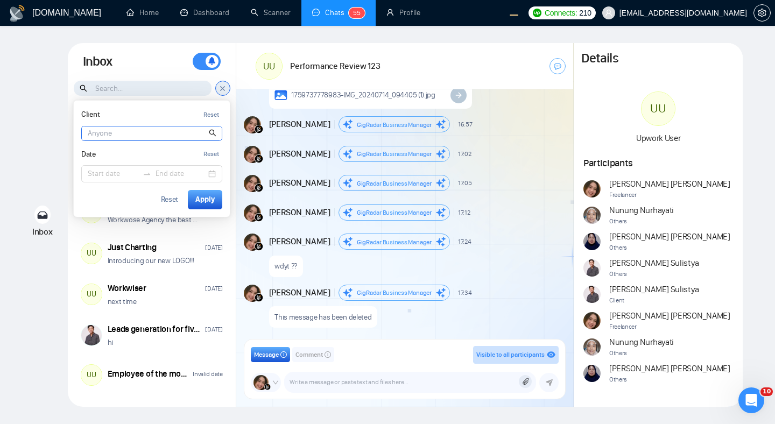
click at [159, 136] on input at bounding box center [152, 133] width 140 height 14
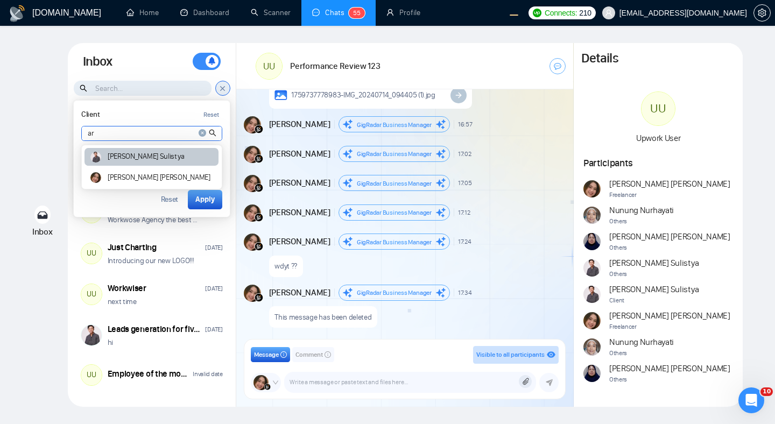
type input "ar"
click at [172, 158] on div "Ari Sulistya" at bounding box center [151, 157] width 134 height 18
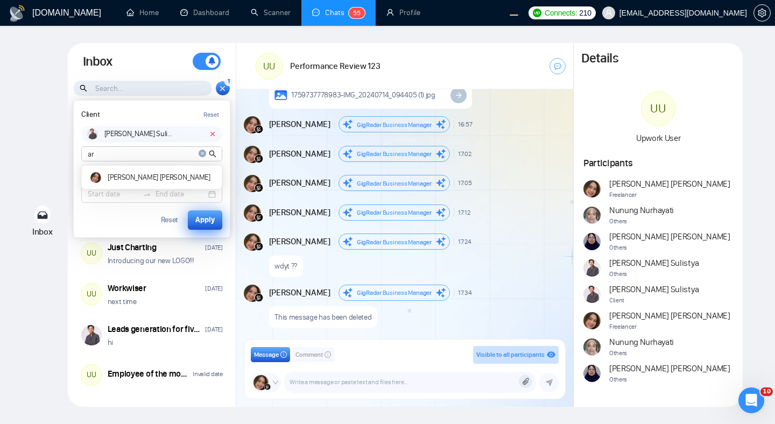
click at [198, 217] on div "Apply" at bounding box center [204, 220] width 19 height 12
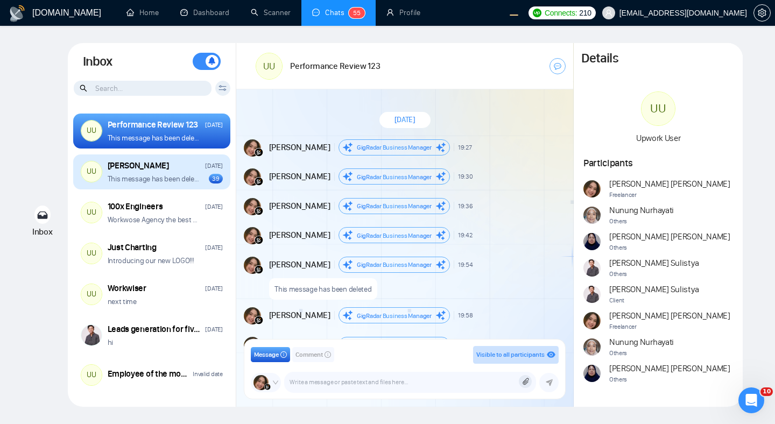
scroll to position [613, 0]
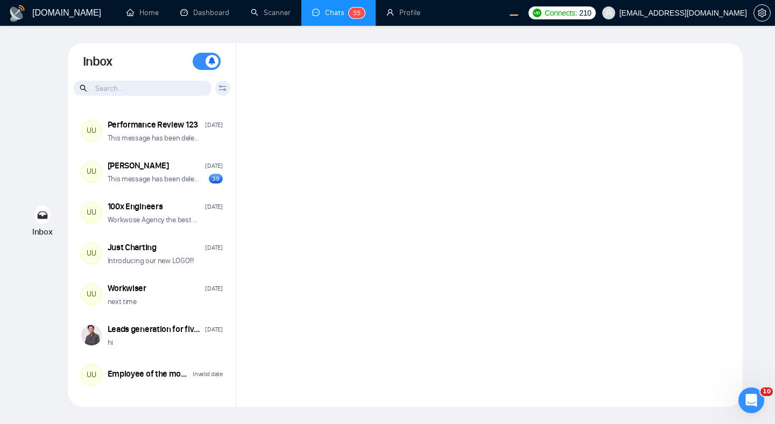
click at [218, 91] on div "Client Reset Date Reset Reset Apply" at bounding box center [222, 88] width 15 height 15
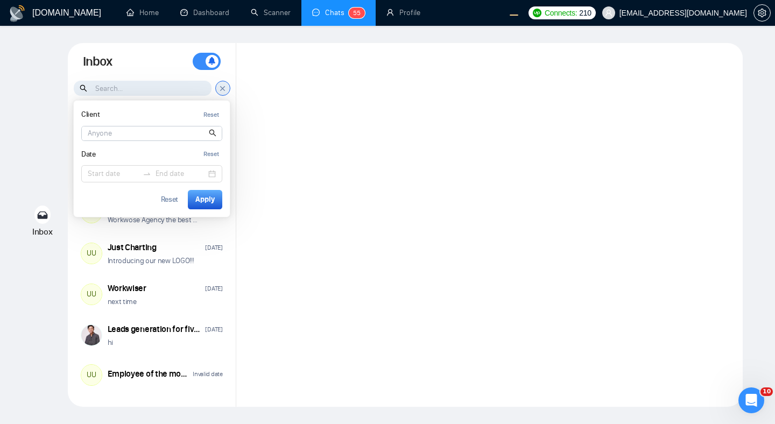
click at [159, 135] on input at bounding box center [152, 133] width 140 height 14
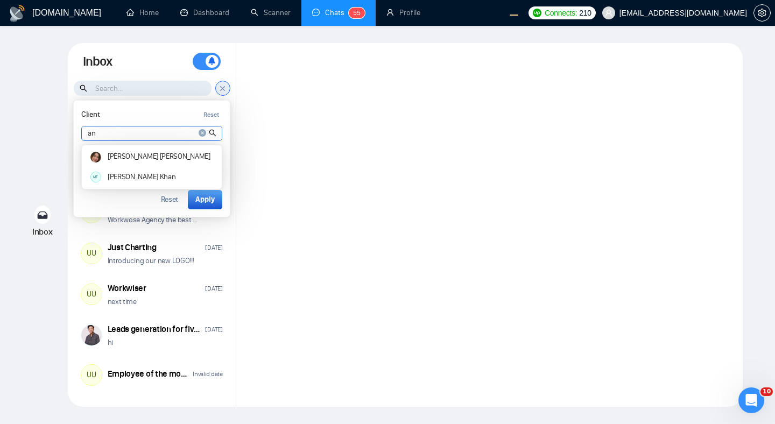
type input "a"
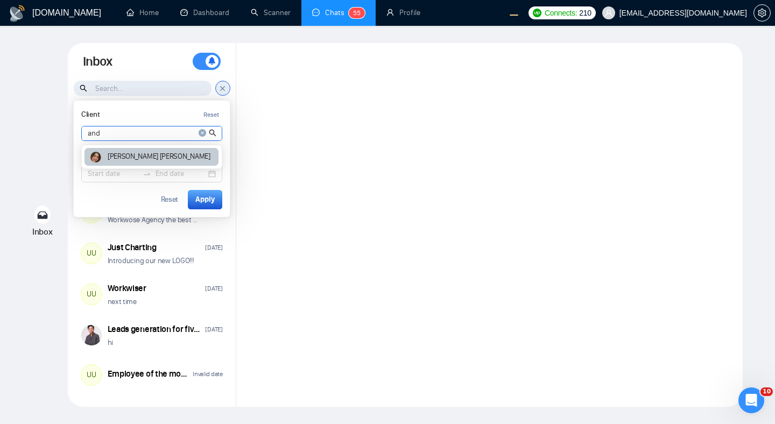
type input "and"
click at [150, 161] on div "Andrian Marsella" at bounding box center [151, 157] width 134 height 18
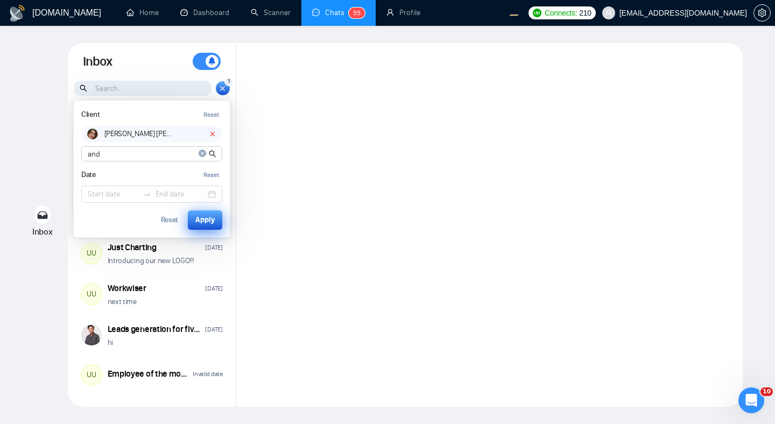
click at [197, 222] on div "Apply" at bounding box center [204, 220] width 19 height 12
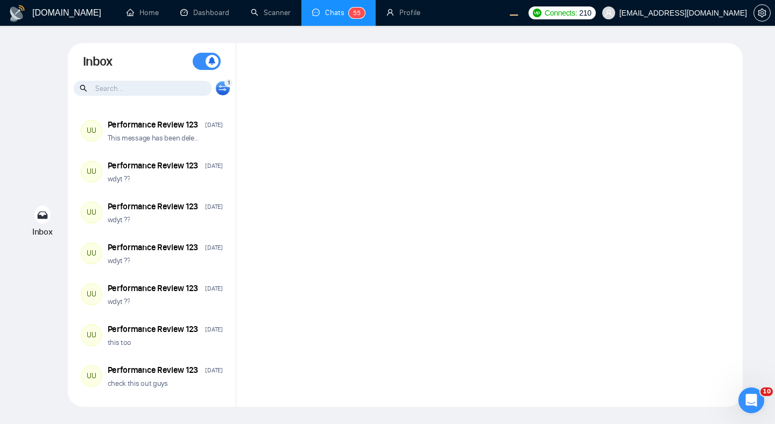
click at [316, 194] on div at bounding box center [489, 225] width 506 height 364
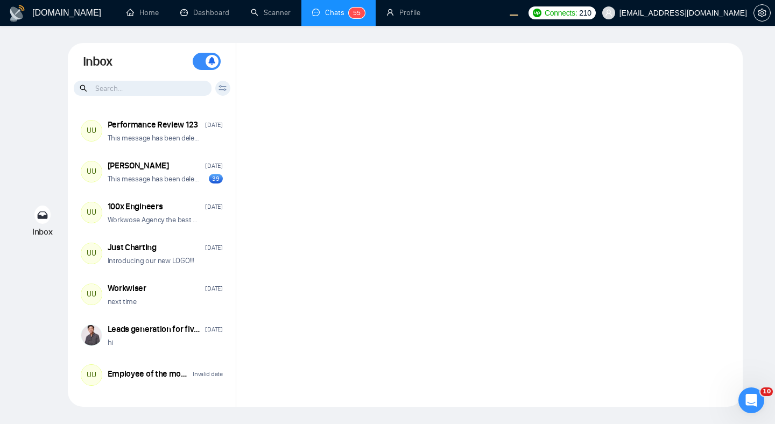
click at [221, 87] on icon at bounding box center [223, 87] width 8 height 2
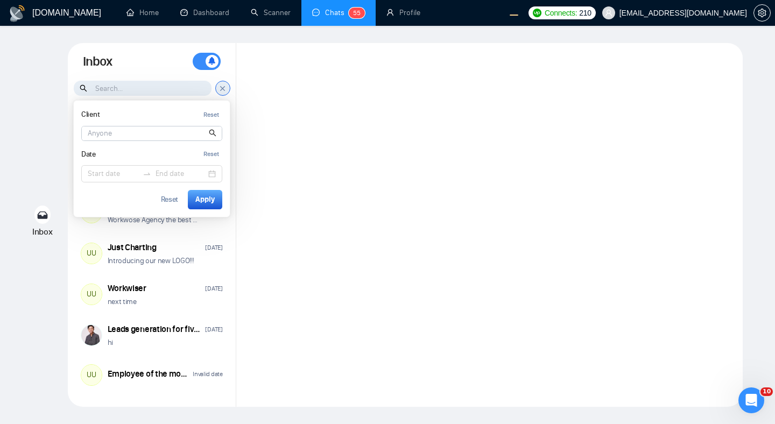
click at [221, 87] on icon at bounding box center [222, 88] width 8 height 9
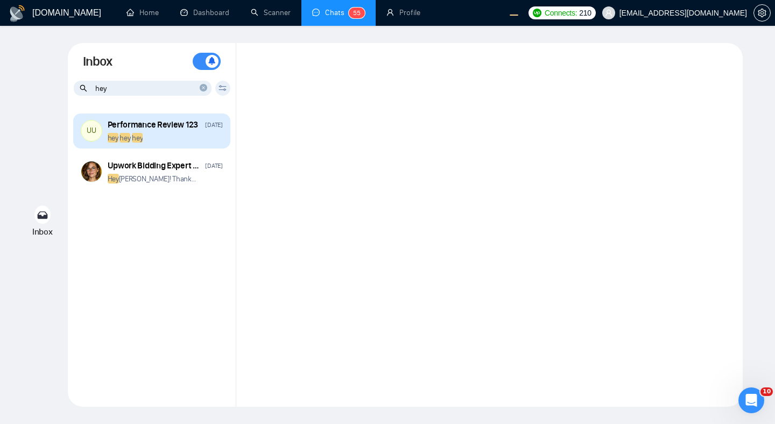
click at [185, 140] on div "hey hey hey" at bounding box center [165, 138] width 115 height 10
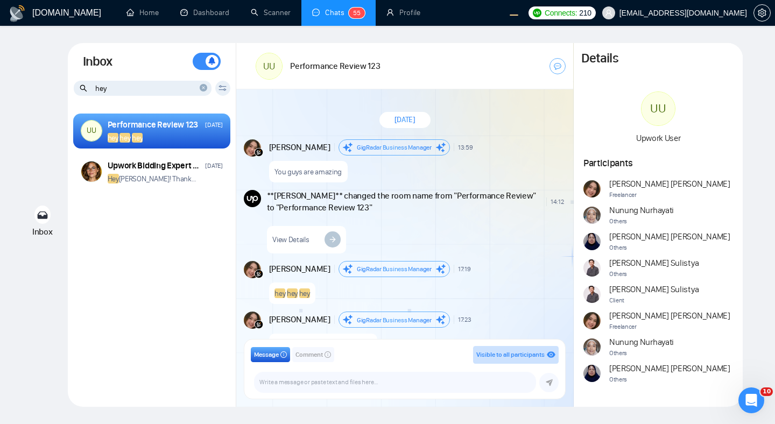
scroll to position [65, 0]
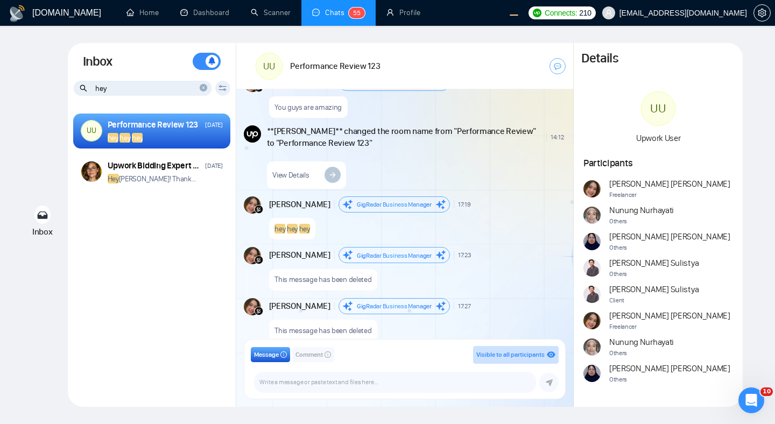
click at [201, 88] on icon "close-circle" at bounding box center [204, 88] width 8 height 8
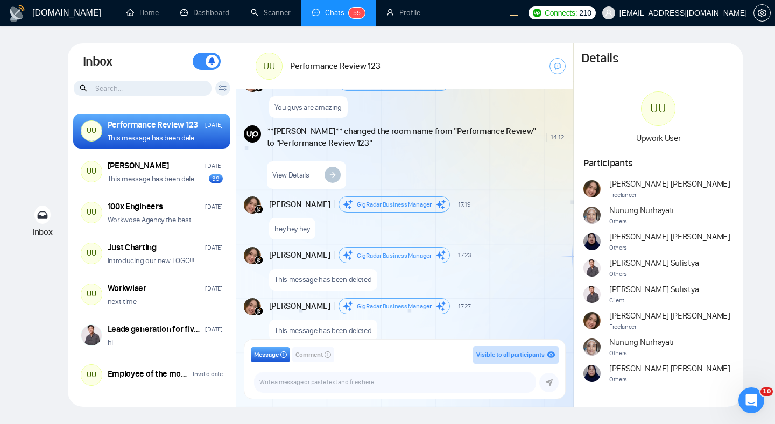
click at [222, 89] on icon at bounding box center [222, 88] width 8 height 6
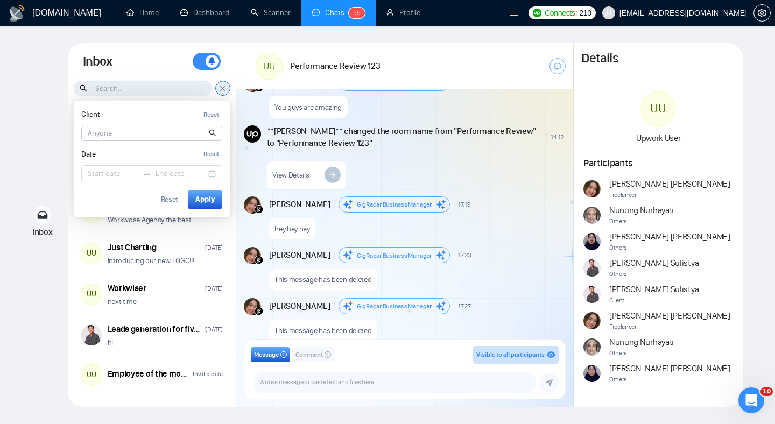
click at [140, 138] on input at bounding box center [152, 133] width 140 height 14
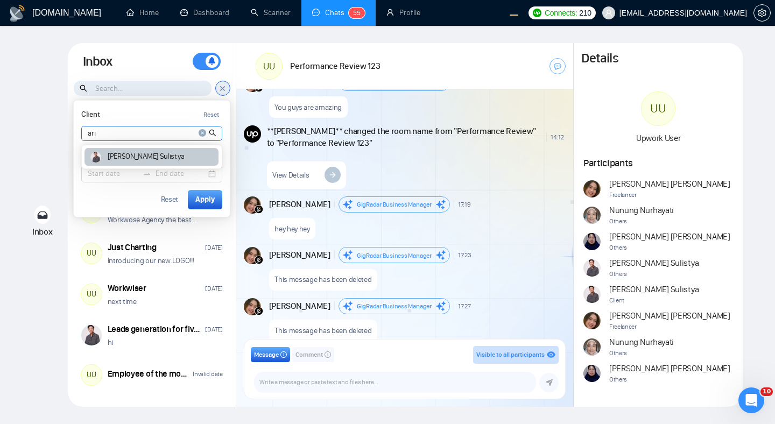
type input "ari"
click at [153, 156] on div "Ari Sulistya" at bounding box center [151, 157] width 134 height 18
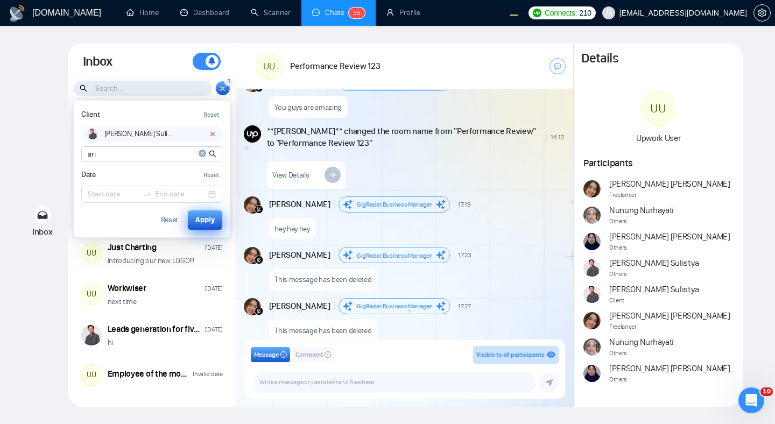
click at [200, 218] on div "Apply" at bounding box center [204, 220] width 19 height 12
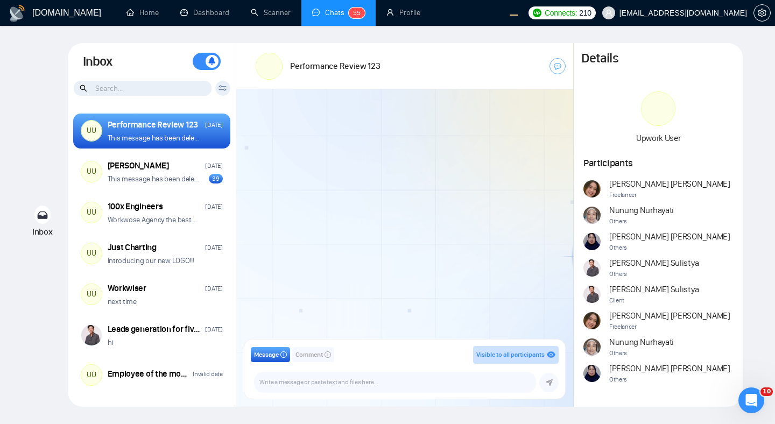
scroll to position [65, 0]
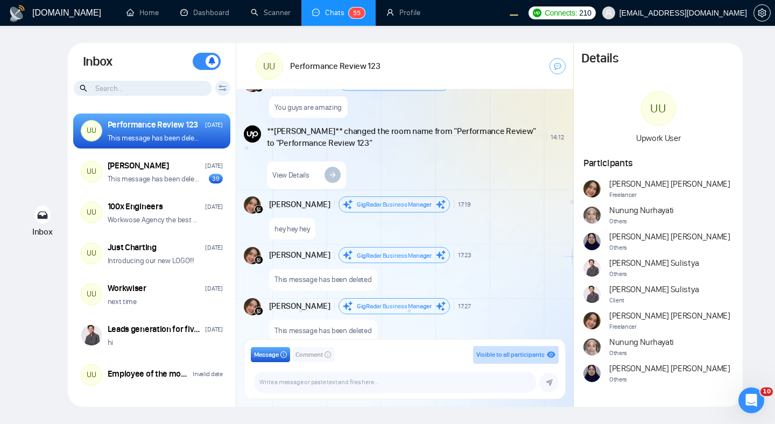
click at [222, 89] on icon at bounding box center [222, 88] width 8 height 6
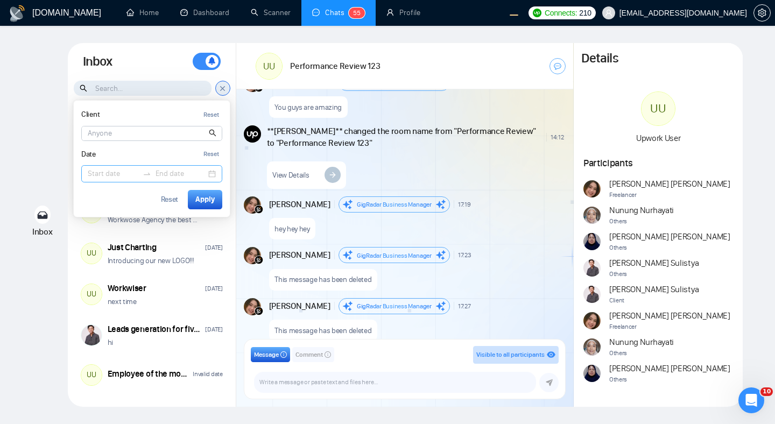
click at [103, 173] on input at bounding box center [113, 174] width 51 height 12
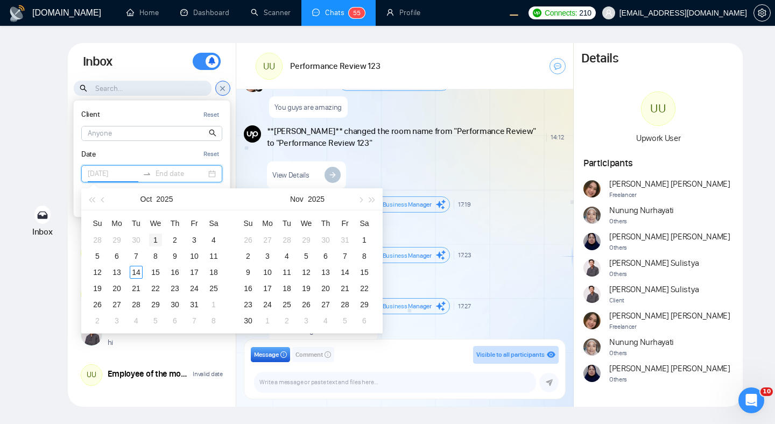
type input "2025-10-01"
click at [154, 238] on div "1" at bounding box center [155, 240] width 13 height 13
type input "2025-10-14"
click at [137, 273] on div "14" at bounding box center [136, 272] width 13 height 13
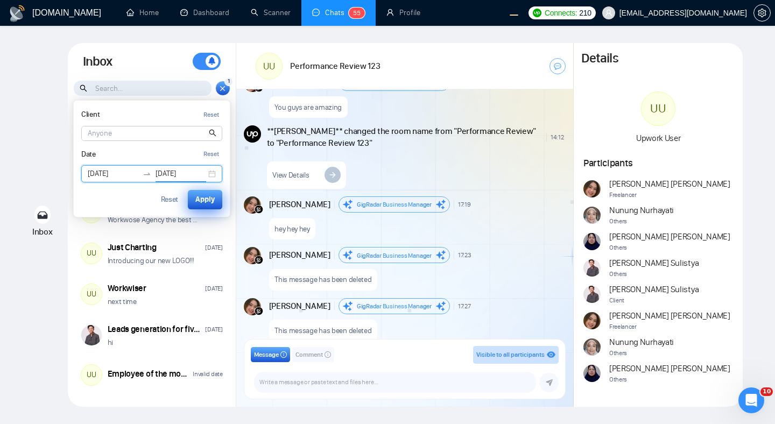
click at [209, 201] on div "Apply" at bounding box center [204, 200] width 19 height 12
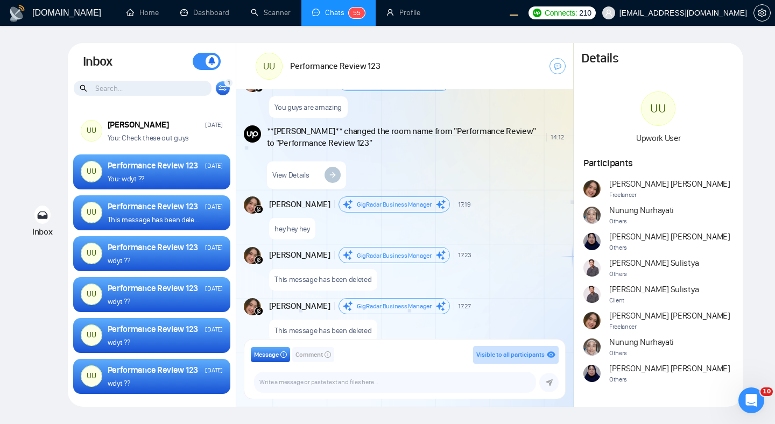
click at [223, 88] on icon at bounding box center [222, 88] width 8 height 6
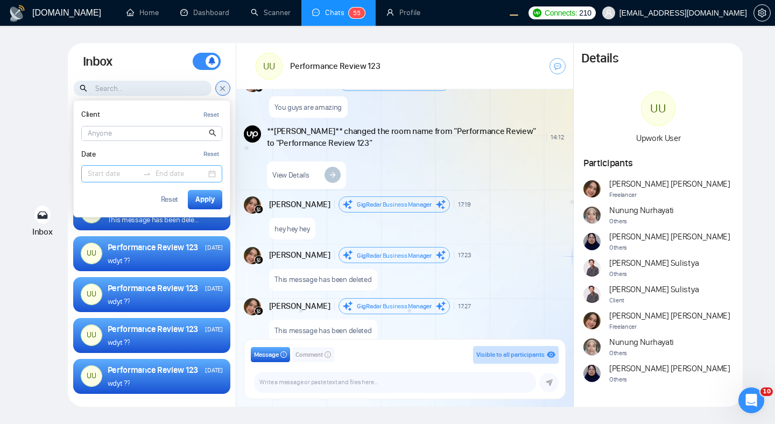
click at [104, 175] on input at bounding box center [113, 174] width 51 height 12
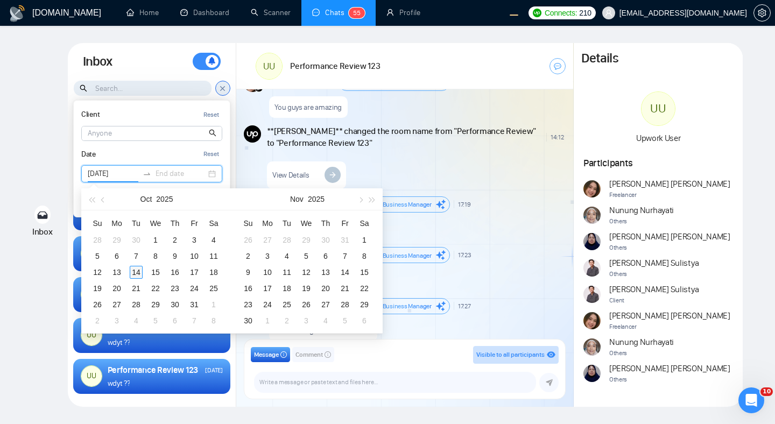
type input "2025-10-14"
click at [135, 270] on div "14" at bounding box center [136, 272] width 13 height 13
type input "2025-10-14"
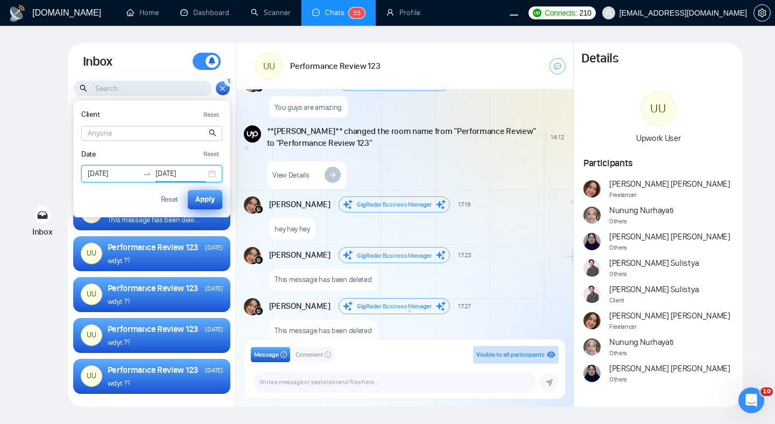
click at [205, 194] on div "Apply" at bounding box center [204, 200] width 19 height 12
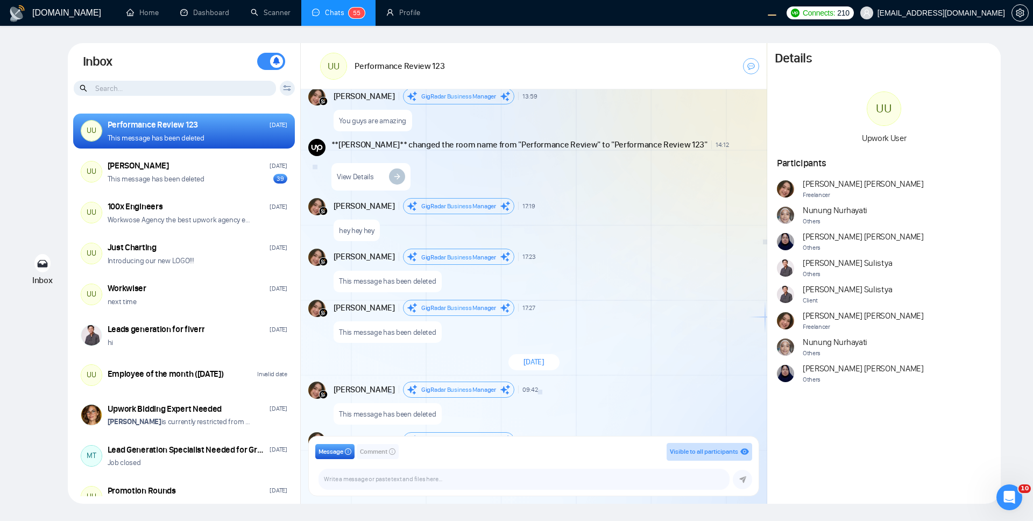
scroll to position [65, 0]
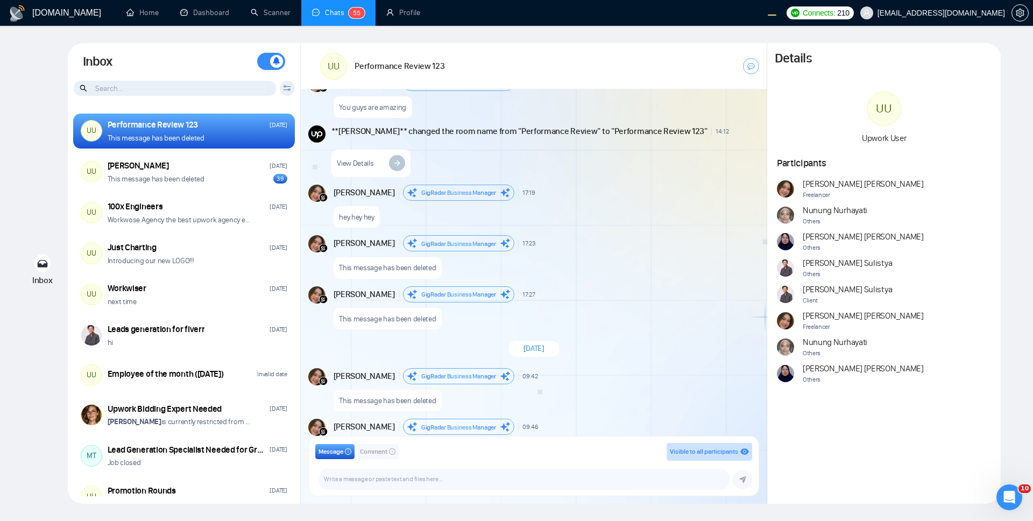
click at [460, 115] on div "You guys are amazing" at bounding box center [546, 104] width 424 height 27
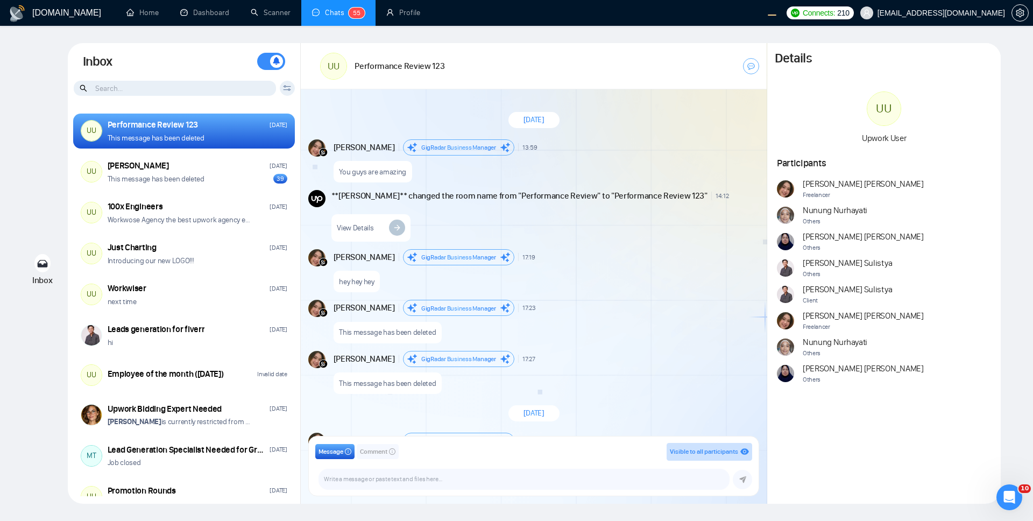
scroll to position [4, 0]
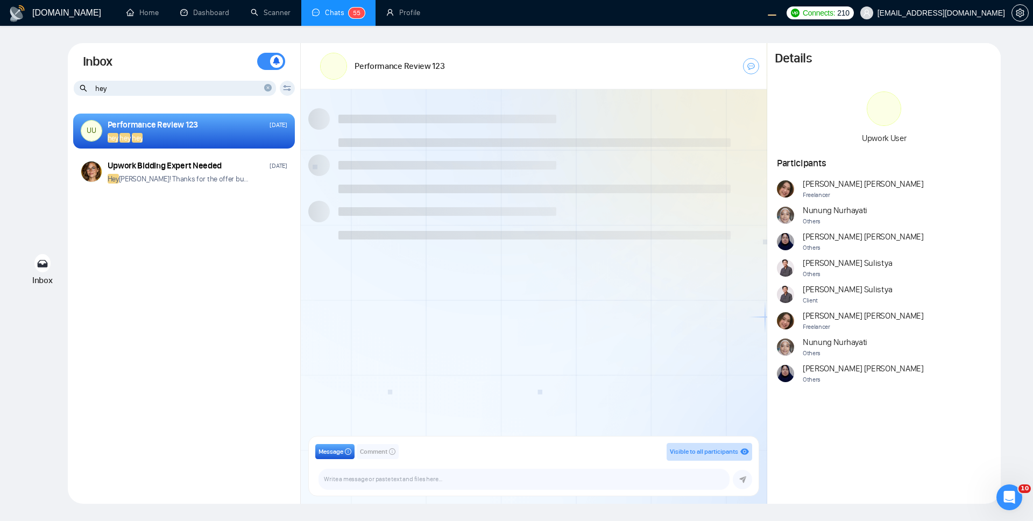
scroll to position [516, 0]
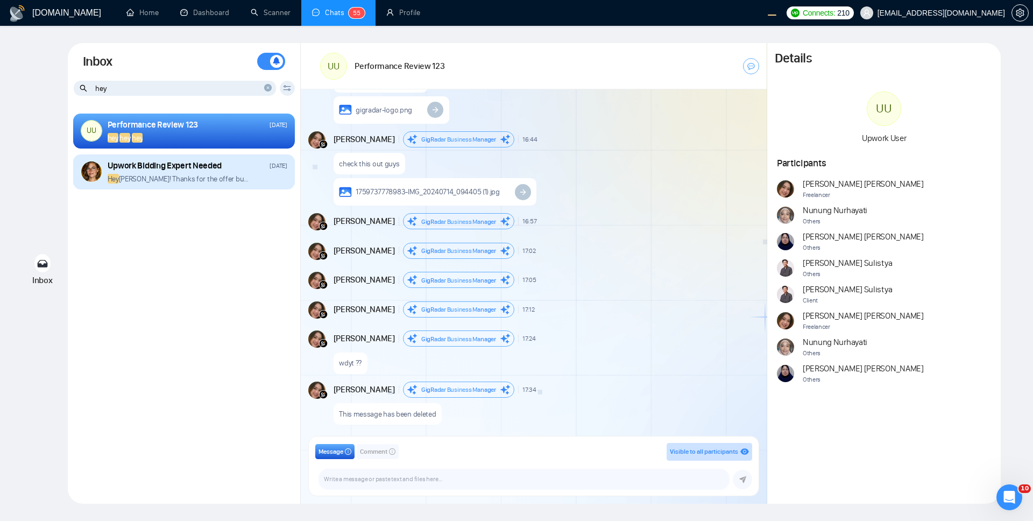
click at [235, 174] on p "Hey [PERSON_NAME]! Thanks for the offer but the first step would be to chat mor…" at bounding box center [180, 179] width 144 height 10
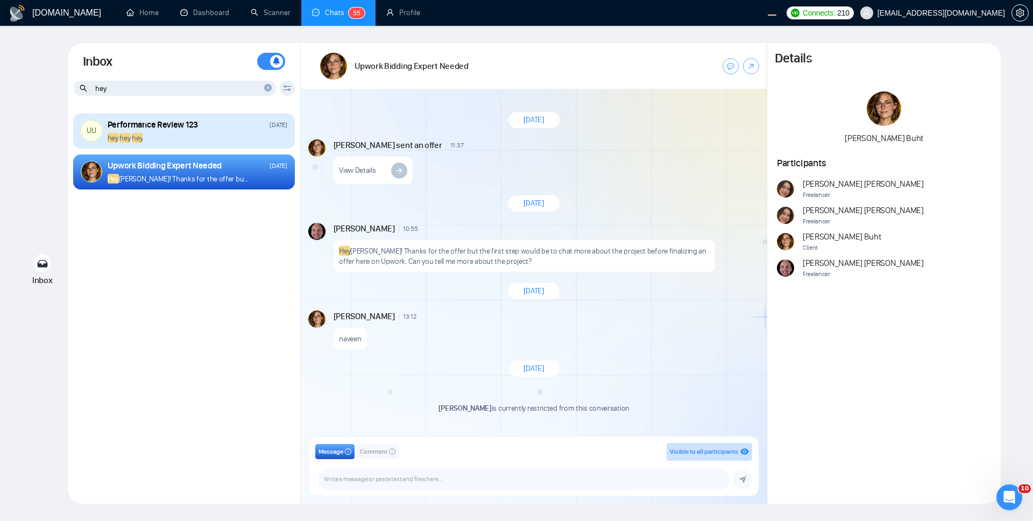
click at [241, 135] on div "hey hey hey" at bounding box center [198, 138] width 180 height 10
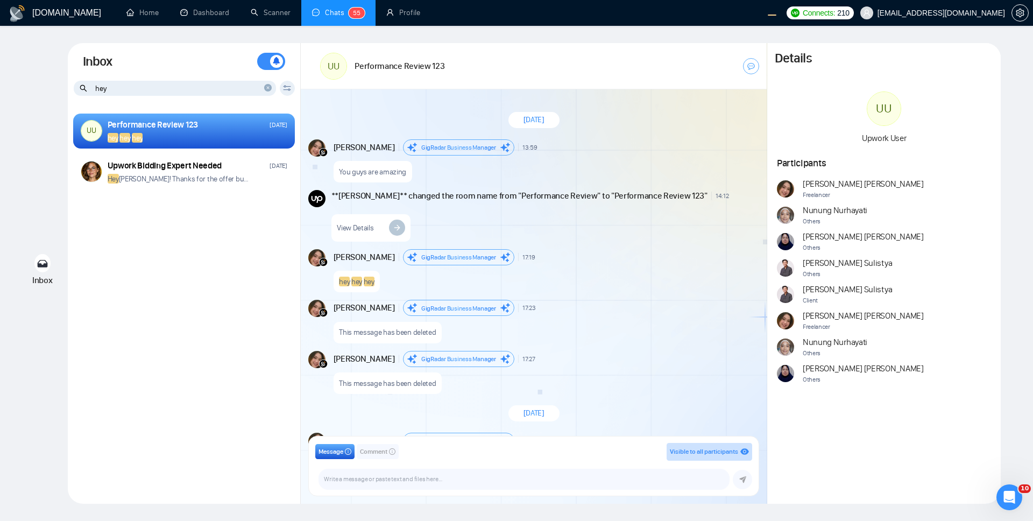
scroll to position [4, 0]
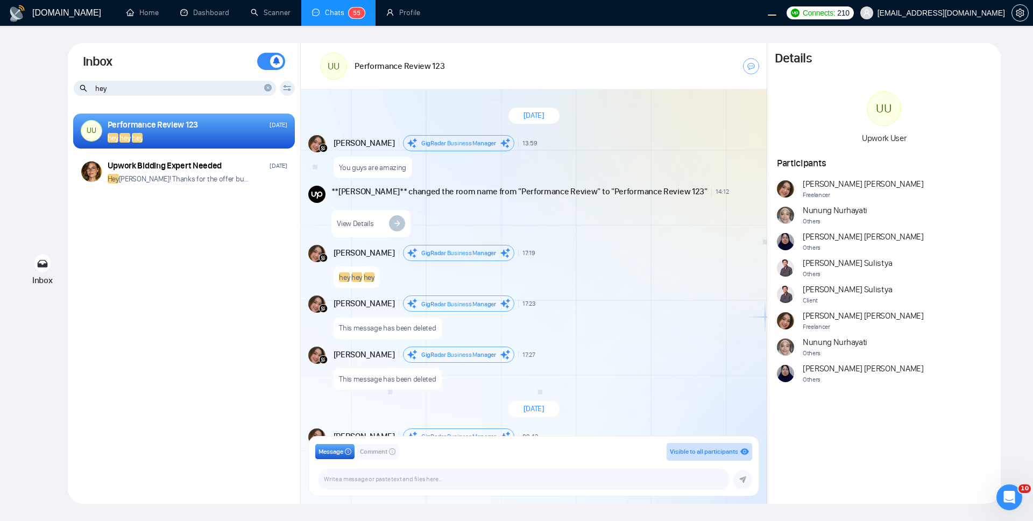
click at [270, 88] on icon "close-circle" at bounding box center [268, 88] width 8 height 8
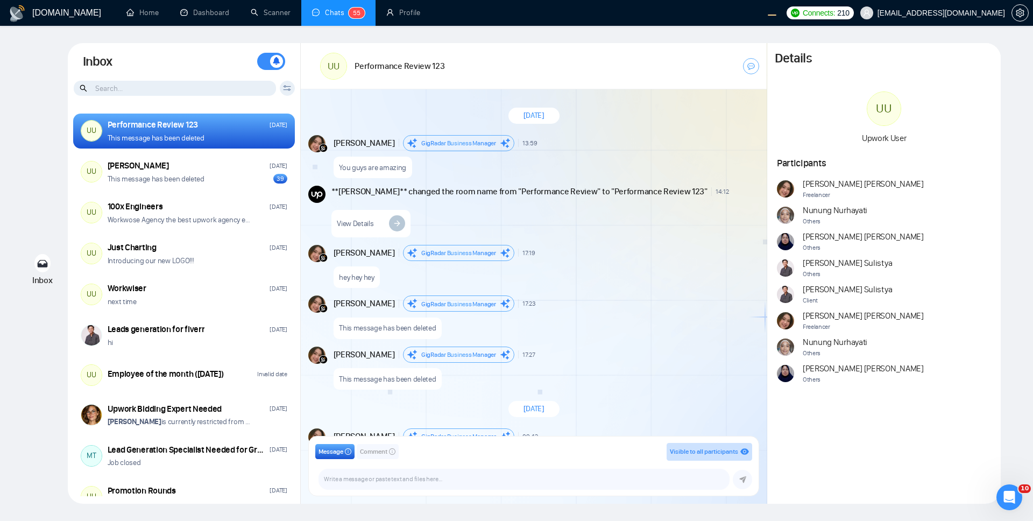
click at [285, 88] on icon at bounding box center [287, 88] width 8 height 6
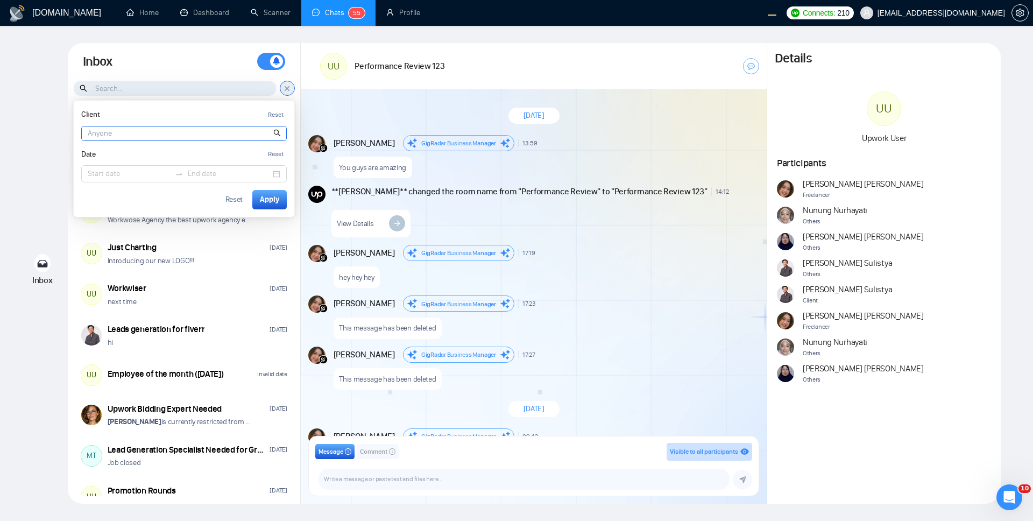
click at [169, 133] on input at bounding box center [184, 133] width 204 height 14
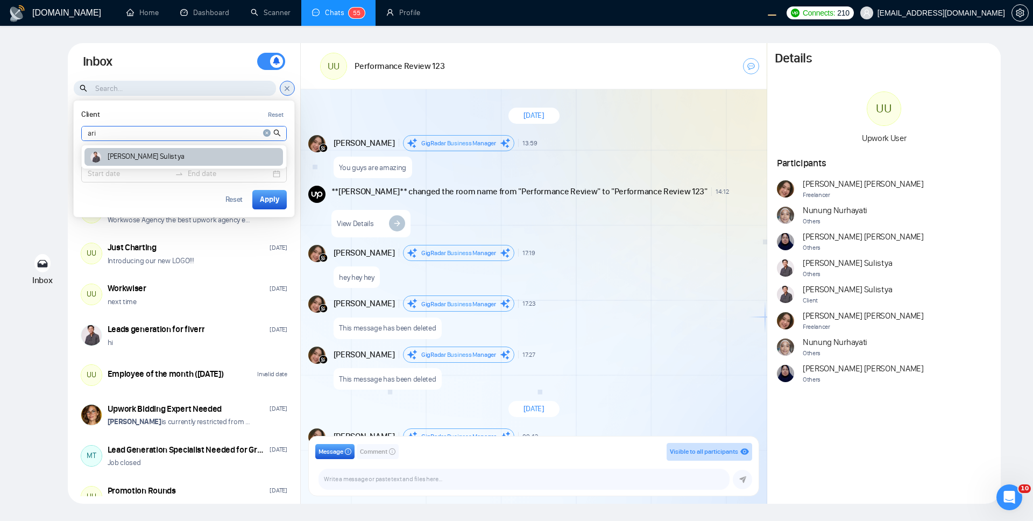
type input "ari"
click at [153, 160] on div "Ari Sulistya" at bounding box center [183, 157] width 199 height 18
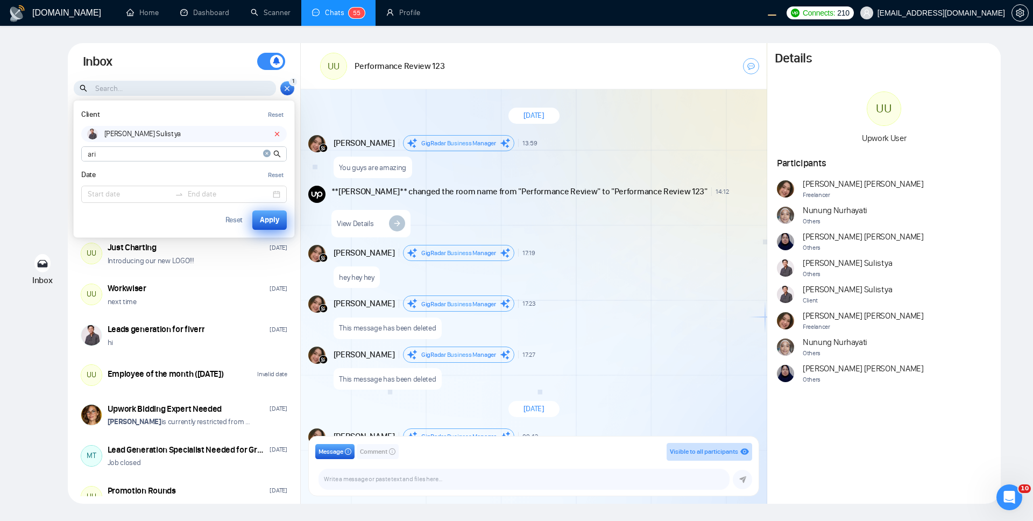
click at [276, 224] on div "Apply" at bounding box center [269, 220] width 19 height 12
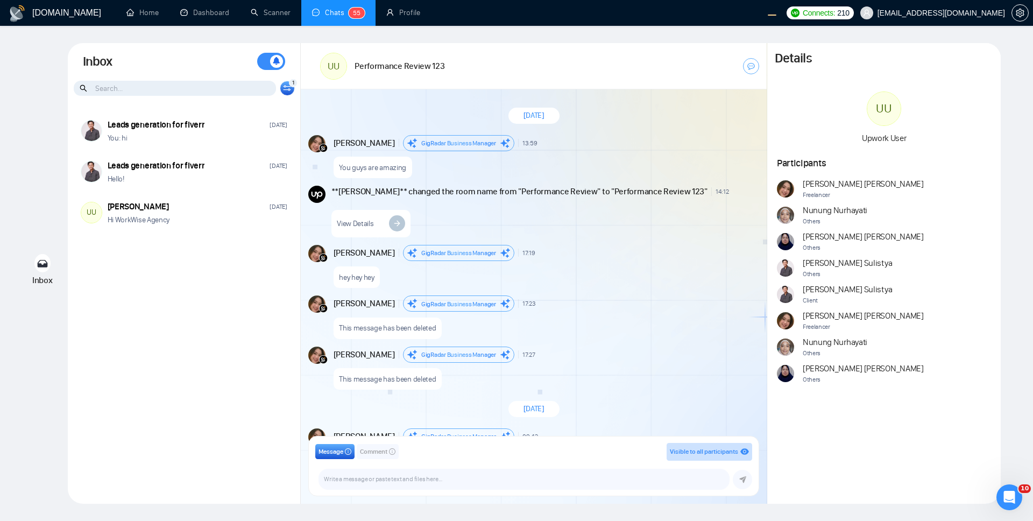
click at [197, 385] on div "Leads generation for fiverr Aug 26 You: hi Leads generation for fiverr Aug 22 H…" at bounding box center [184, 302] width 233 height 389
click at [245, 399] on div "Leads generation for fiverr Aug 26 You: hi Leads generation for fiverr Aug 22 H…" at bounding box center [184, 302] width 233 height 389
click at [245, 350] on div "Leads generation for fiverr Aug 26 You: hi Leads generation for fiverr Aug 22 H…" at bounding box center [184, 302] width 233 height 389
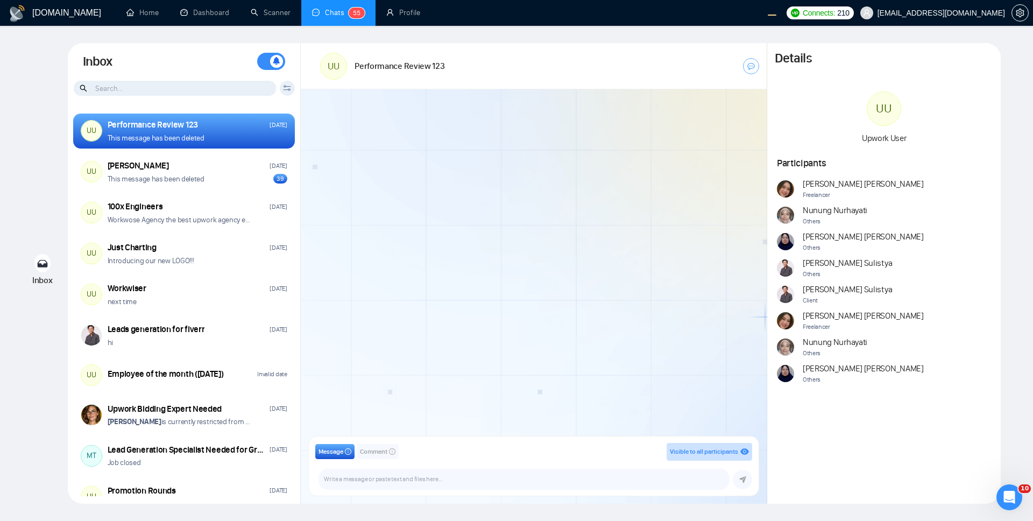
scroll to position [4, 0]
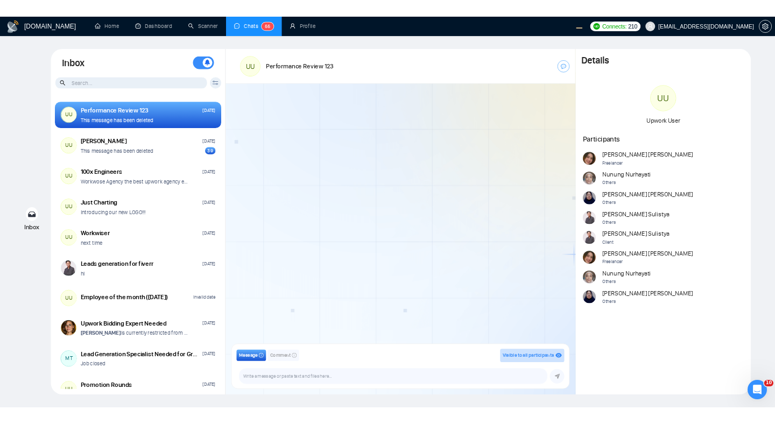
scroll to position [4, 0]
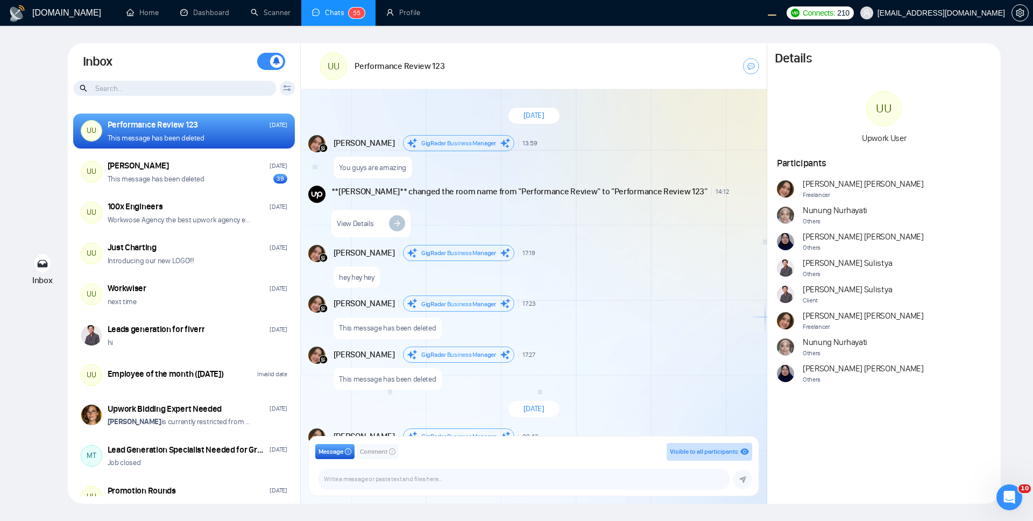
click at [283, 90] on icon at bounding box center [287, 88] width 8 height 6
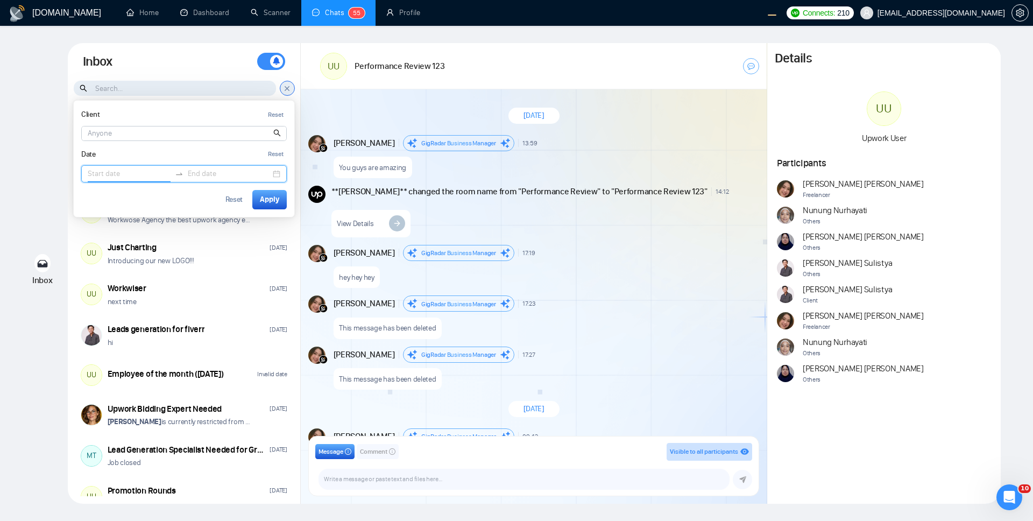
click at [120, 173] on input at bounding box center [129, 174] width 83 height 12
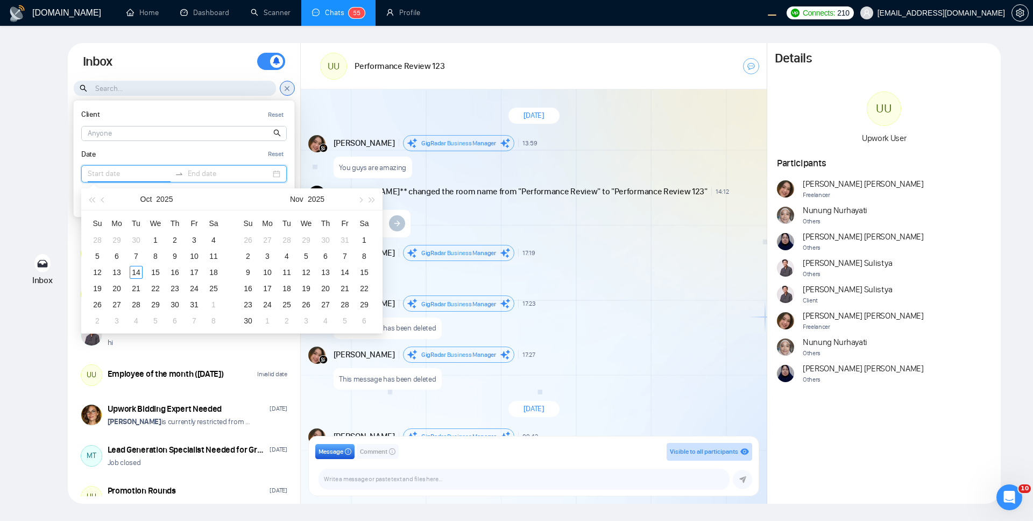
click at [688, 222] on div "View Details" at bounding box center [544, 220] width 426 height 33
